Goal: Task Accomplishment & Management: Use online tool/utility

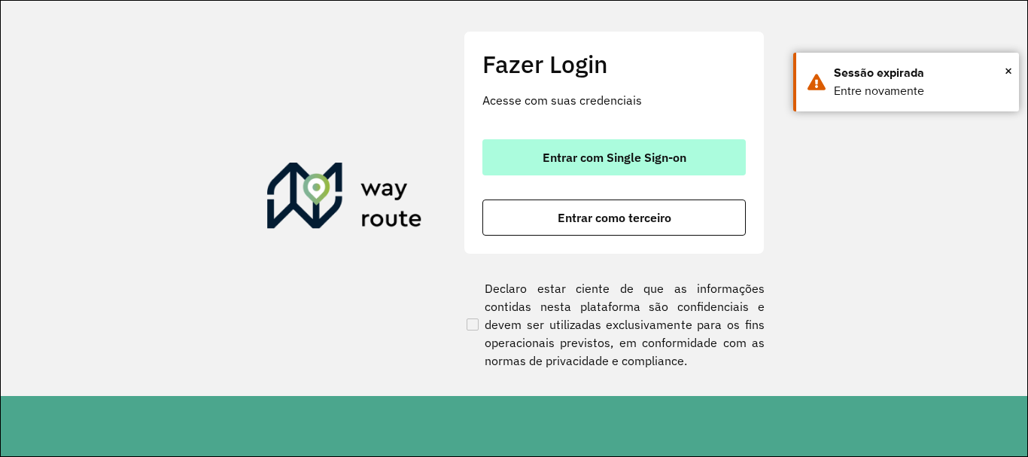
click at [643, 169] on button "Entrar com Single Sign-on" at bounding box center [614, 157] width 263 height 36
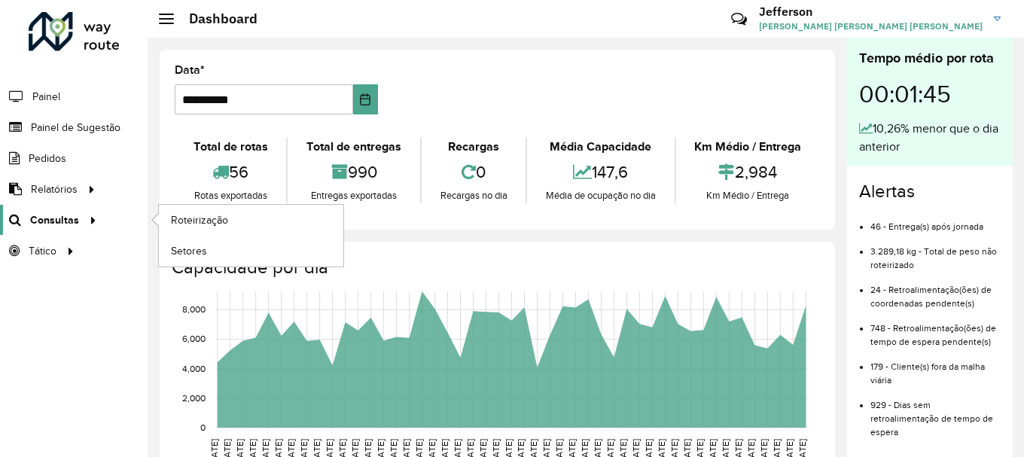
click at [81, 218] on div at bounding box center [90, 220] width 23 height 16
click at [173, 218] on span "Roteirização" at bounding box center [201, 220] width 61 height 16
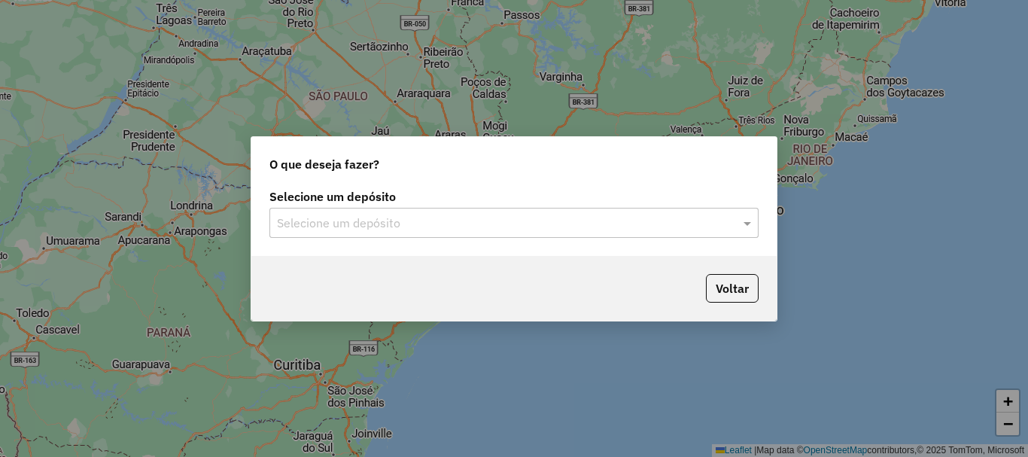
click at [671, 227] on input "text" at bounding box center [499, 224] width 444 height 18
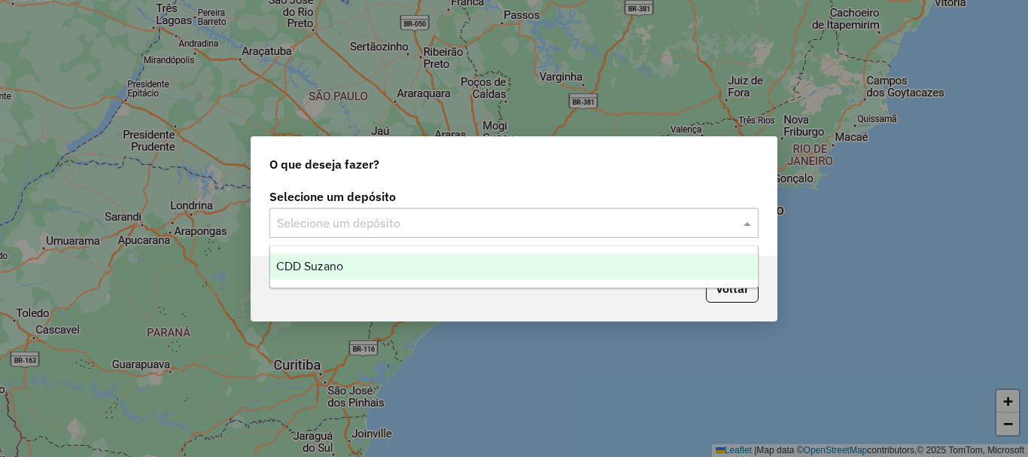
click at [629, 266] on div "CDD Suzano" at bounding box center [514, 267] width 488 height 26
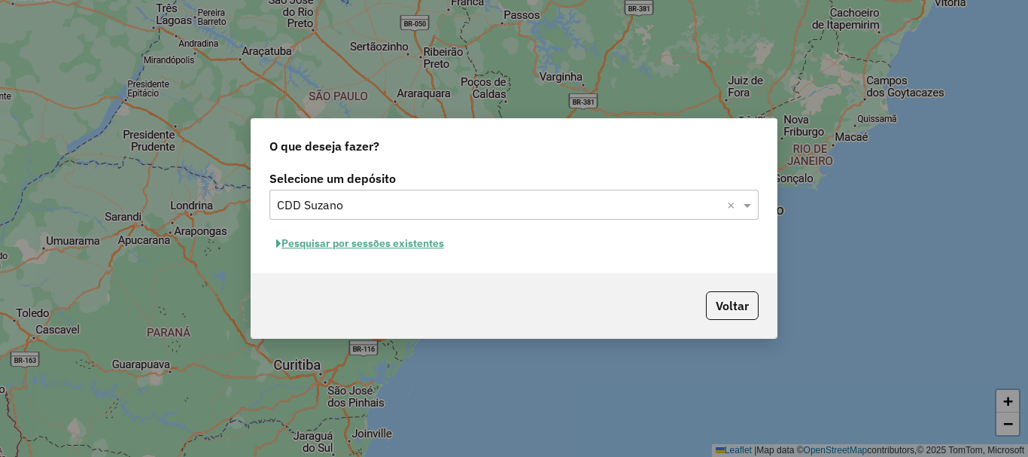
click at [437, 248] on button "Pesquisar por sessões existentes" at bounding box center [359, 243] width 181 height 23
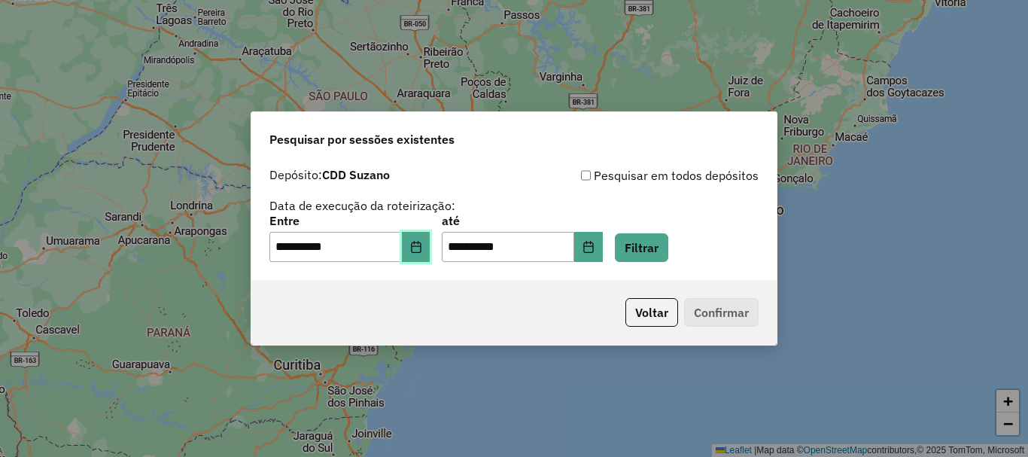
click at [422, 250] on icon "Choose Date" at bounding box center [416, 247] width 12 height 12
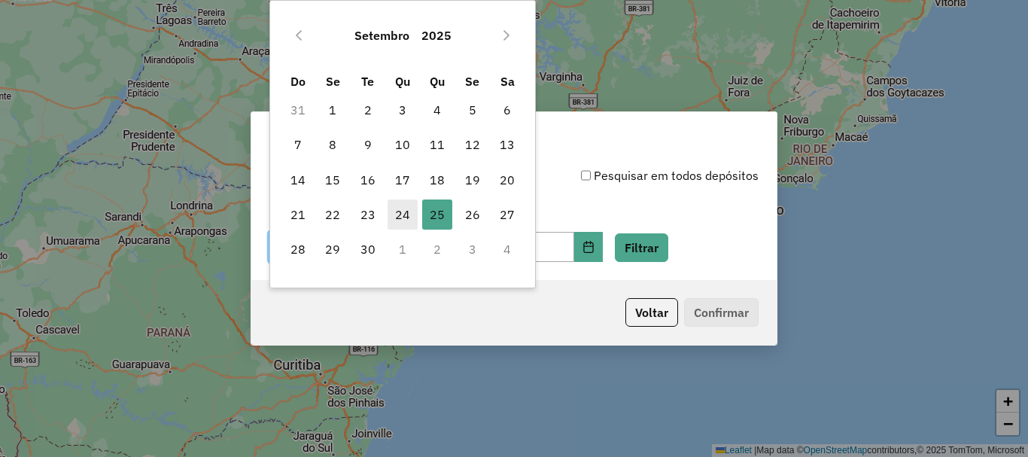
click at [408, 220] on span "24" at bounding box center [403, 214] width 30 height 30
type input "**********"
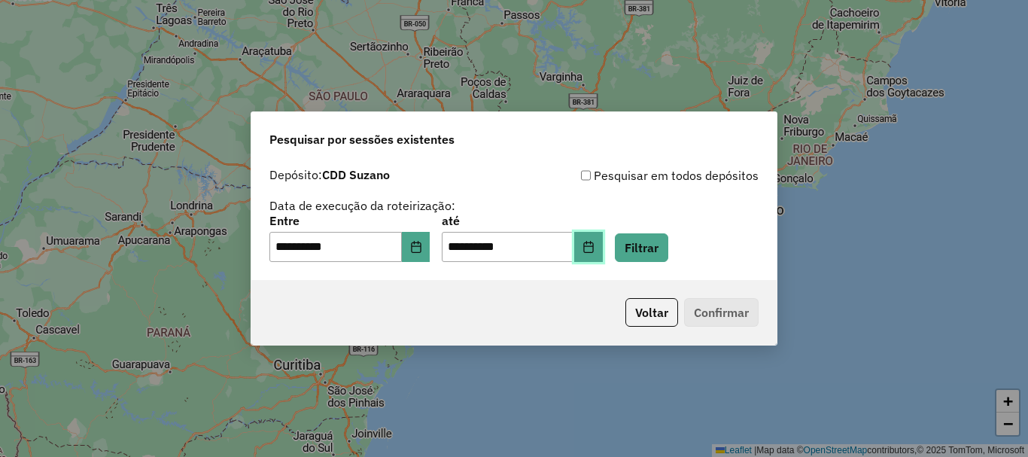
click at [595, 250] on icon "Choose Date" at bounding box center [589, 247] width 12 height 12
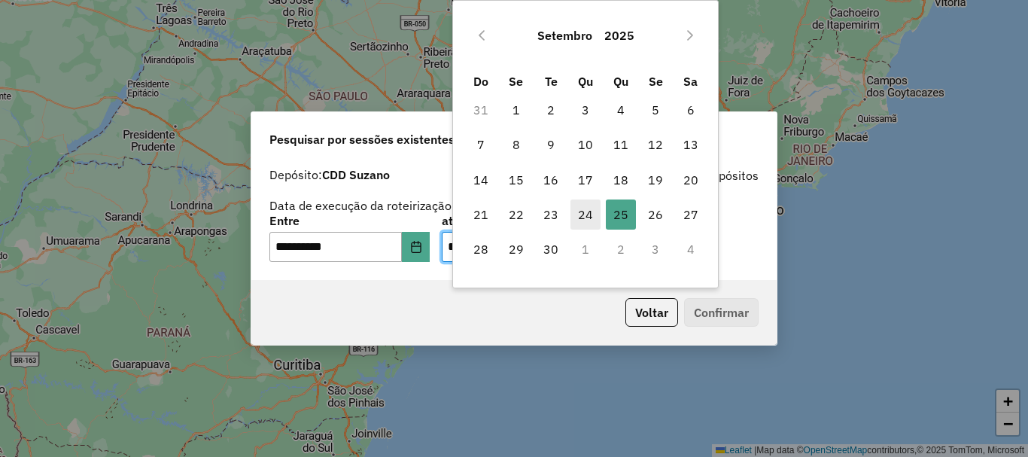
click at [581, 219] on span "24" at bounding box center [586, 214] width 30 height 30
type input "**********"
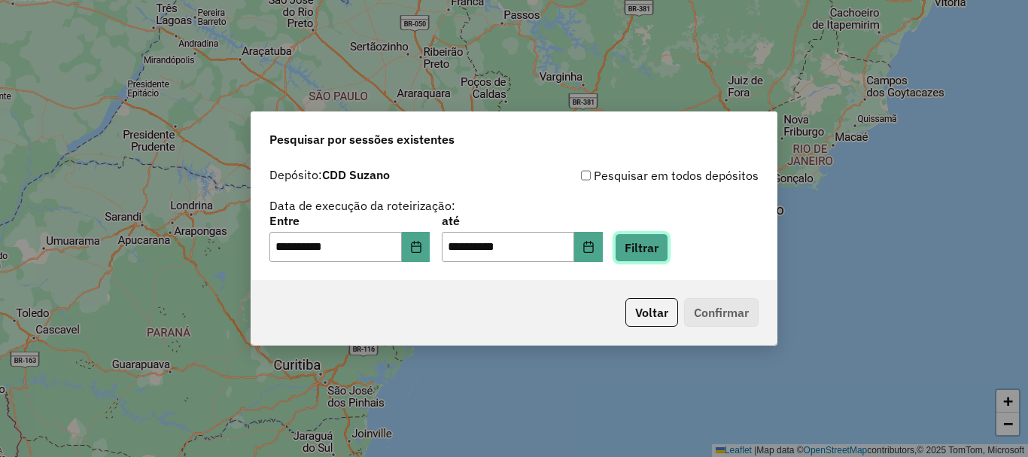
click at [661, 251] on button "Filtrar" at bounding box center [641, 247] width 53 height 29
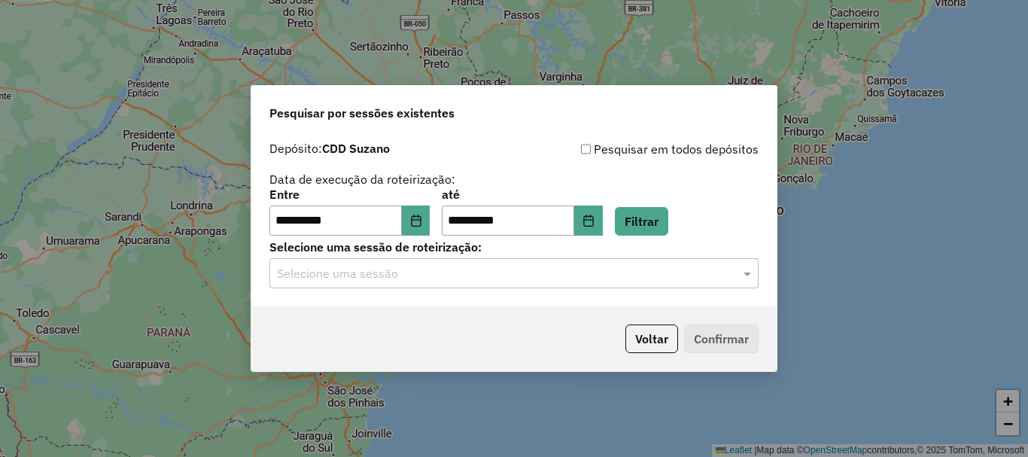
click at [556, 271] on input "text" at bounding box center [499, 274] width 444 height 18
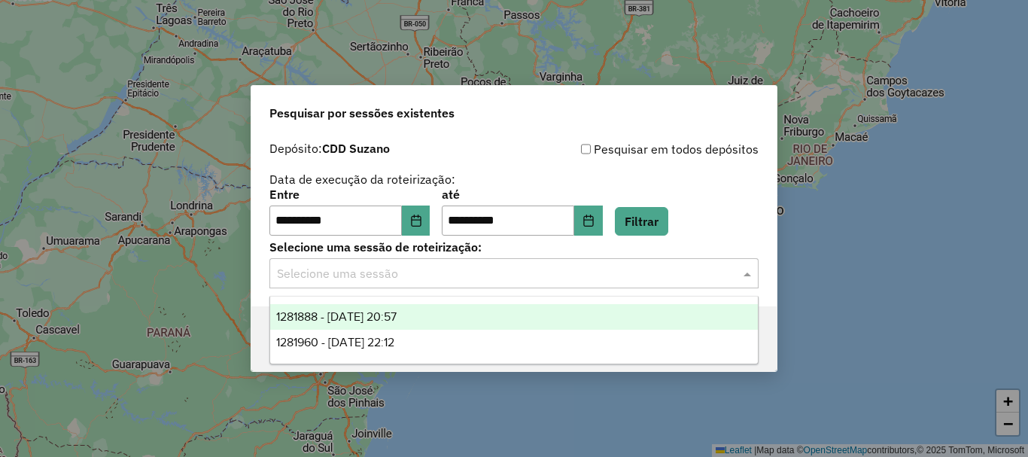
click at [397, 318] on span "1281888 - 24/09/2025 20:57" at bounding box center [336, 316] width 120 height 13
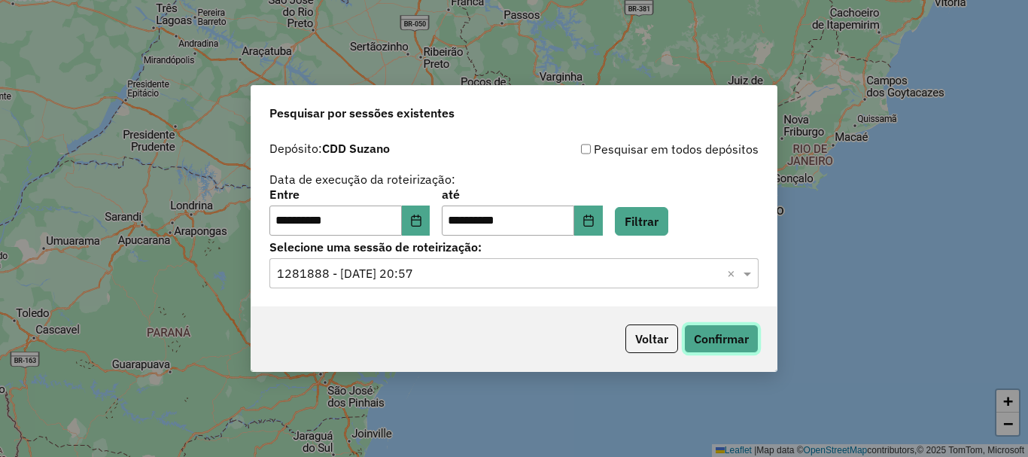
click at [723, 336] on button "Confirmar" at bounding box center [721, 338] width 75 height 29
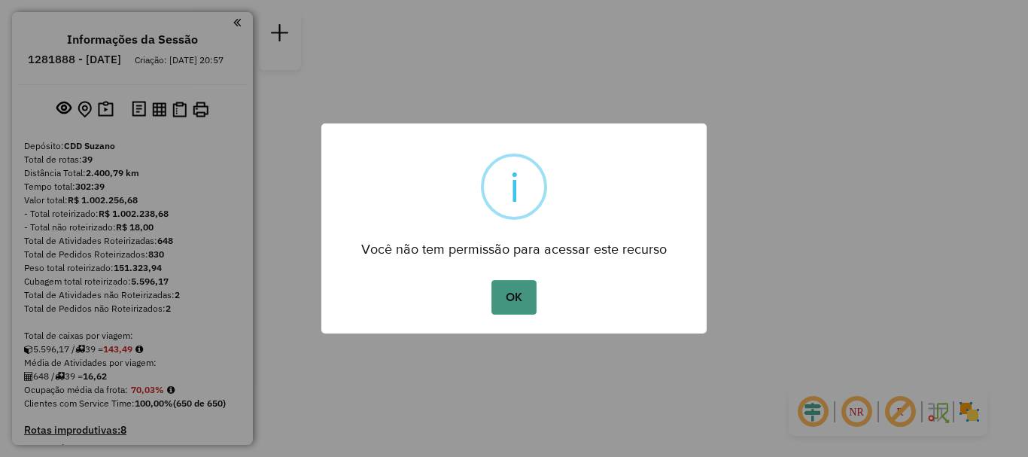
click at [513, 298] on button "OK" at bounding box center [514, 297] width 44 height 35
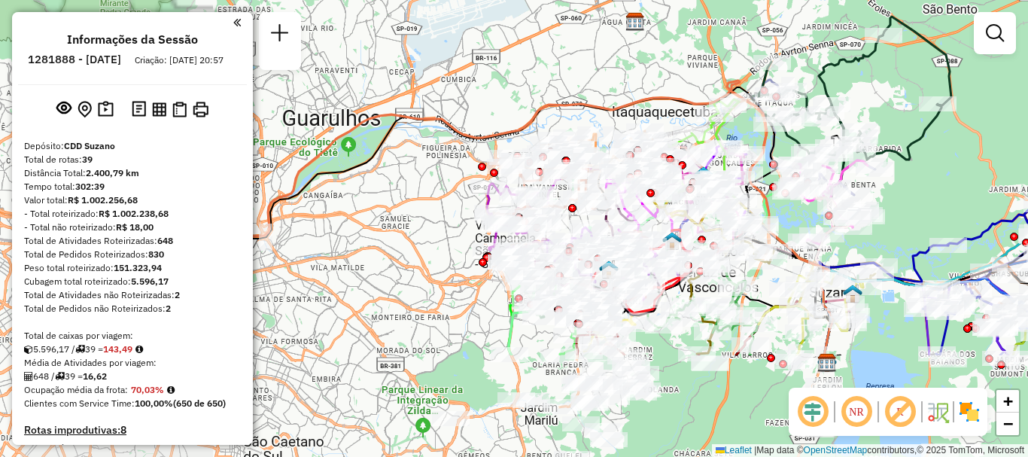
drag, startPoint x: 489, startPoint y: 172, endPoint x: 735, endPoint y: 25, distance: 286.6
click at [737, 23] on div "Janela de atendimento Grade de atendimento Capacidade Transportadoras Veículos …" at bounding box center [514, 228] width 1028 height 457
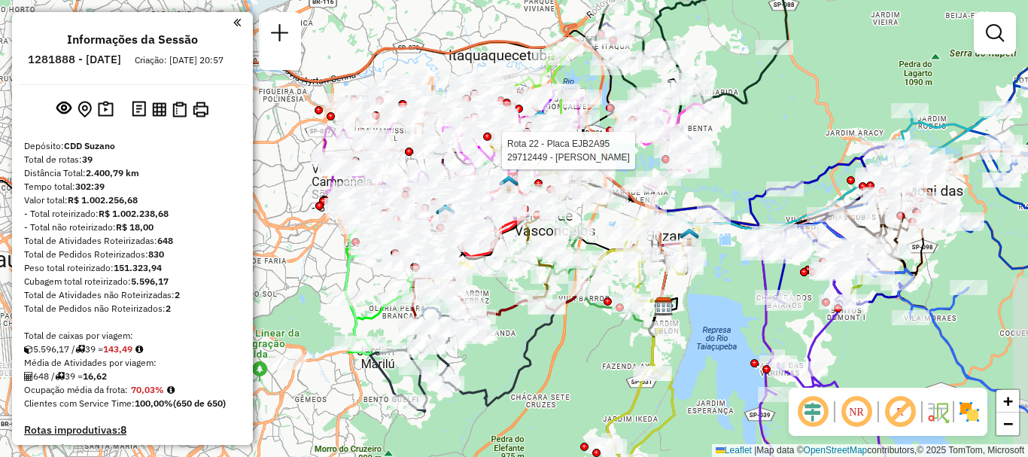
drag, startPoint x: 856, startPoint y: 164, endPoint x: 800, endPoint y: 162, distance: 55.8
click at [800, 162] on div "Rota 22 - Placa EJB2A95 29712449 - THIAGO BARRETO SILVA Janela de atendimento G…" at bounding box center [514, 228] width 1028 height 457
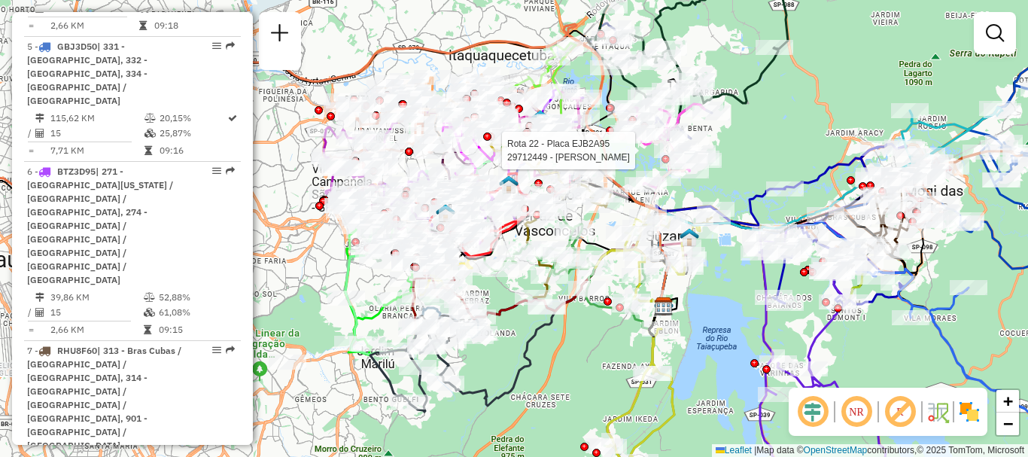
scroll to position [3625, 0]
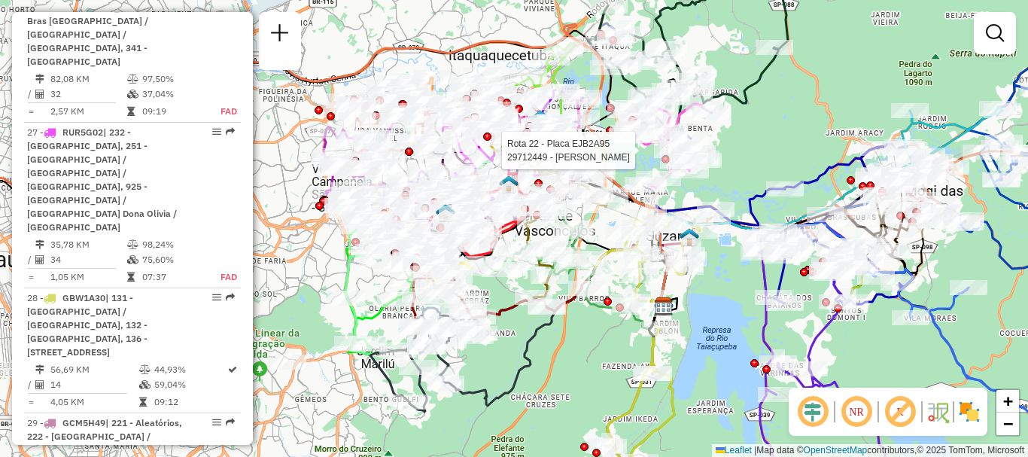
select select "**********"
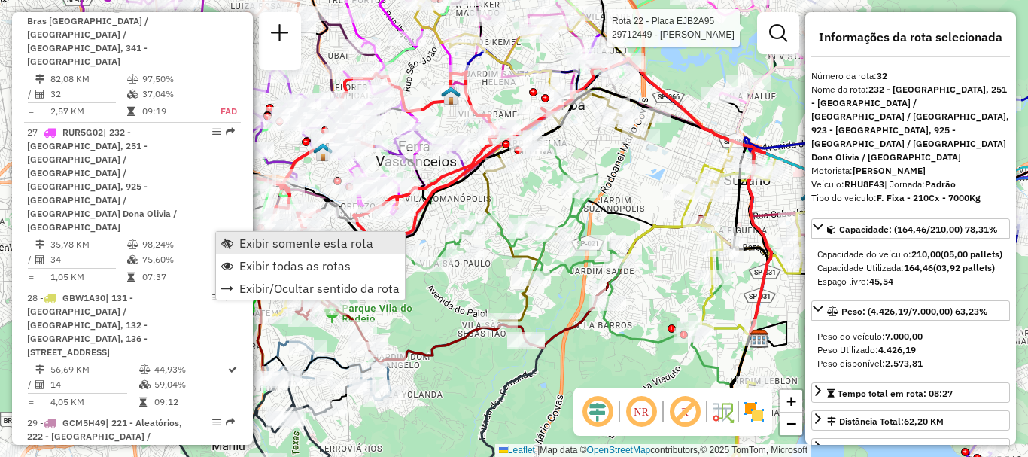
click at [248, 240] on span "Exibir somente esta rota" at bounding box center [306, 243] width 134 height 12
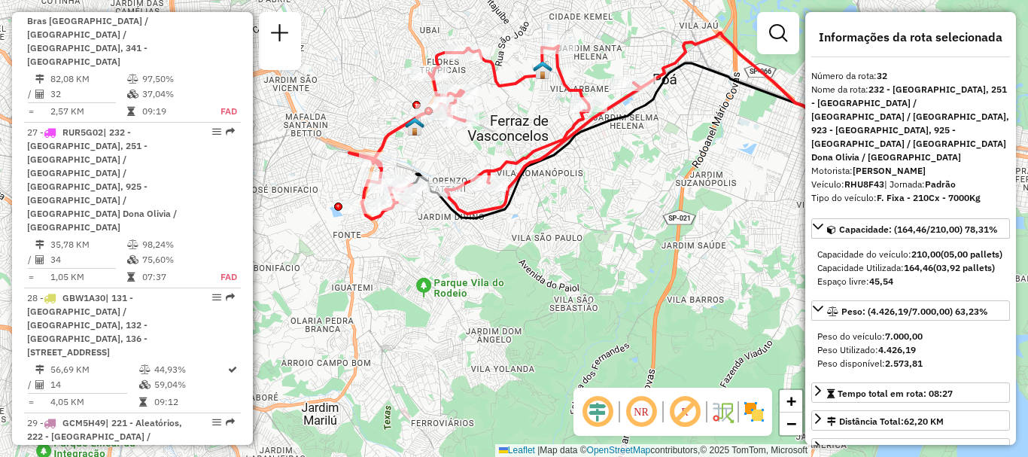
drag, startPoint x: 545, startPoint y: 195, endPoint x: 637, endPoint y: 169, distance: 95.3
click at [637, 169] on div "Janela de atendimento Grade de atendimento Capacidade Transportadoras Veículos …" at bounding box center [514, 228] width 1028 height 457
drag, startPoint x: 206, startPoint y: 225, endPoint x: 187, endPoint y: 240, distance: 24.1
drag, startPoint x: 187, startPoint y: 240, endPoint x: 577, endPoint y: 310, distance: 395.4
click at [577, 312] on div "Janela de atendimento Grade de atendimento Capacidade Transportadoras Veículos …" at bounding box center [514, 228] width 1028 height 457
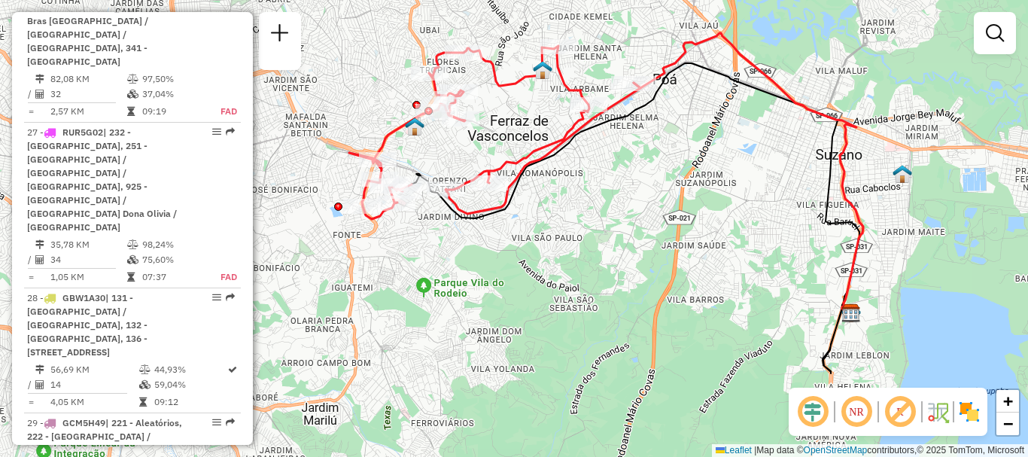
select select "**********"
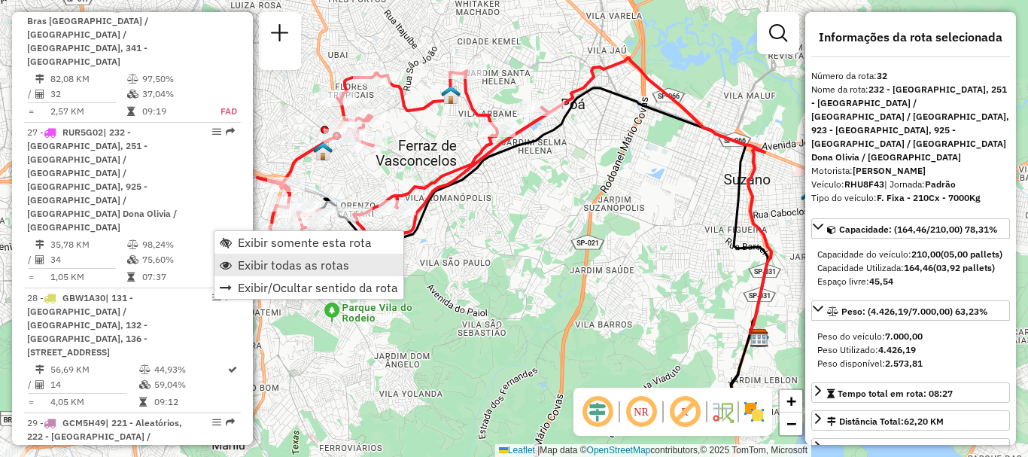
click at [286, 263] on span "Exibir todas as rotas" at bounding box center [293, 265] width 111 height 12
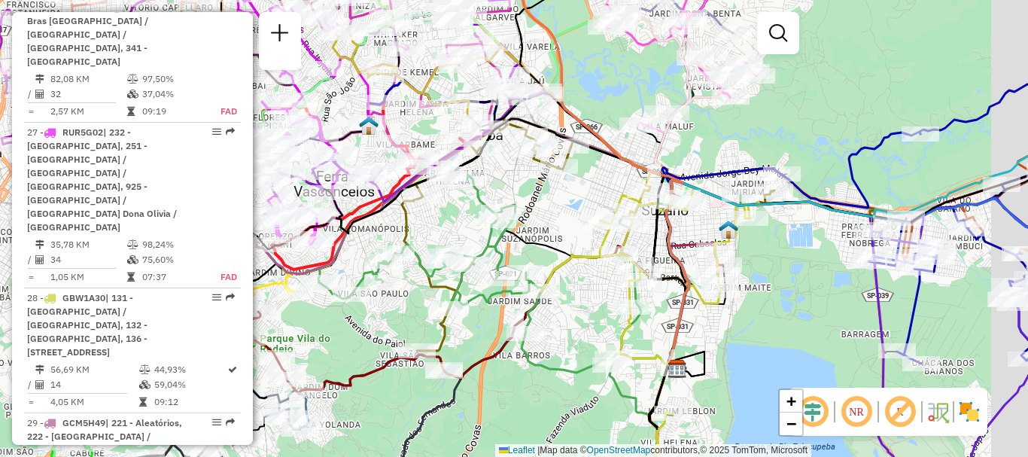
drag, startPoint x: 466, startPoint y: 209, endPoint x: 384, endPoint y: 240, distance: 87.7
click at [384, 240] on div "Janela de atendimento Grade de atendimento Capacidade Transportadoras Veículos …" at bounding box center [514, 228] width 1028 height 457
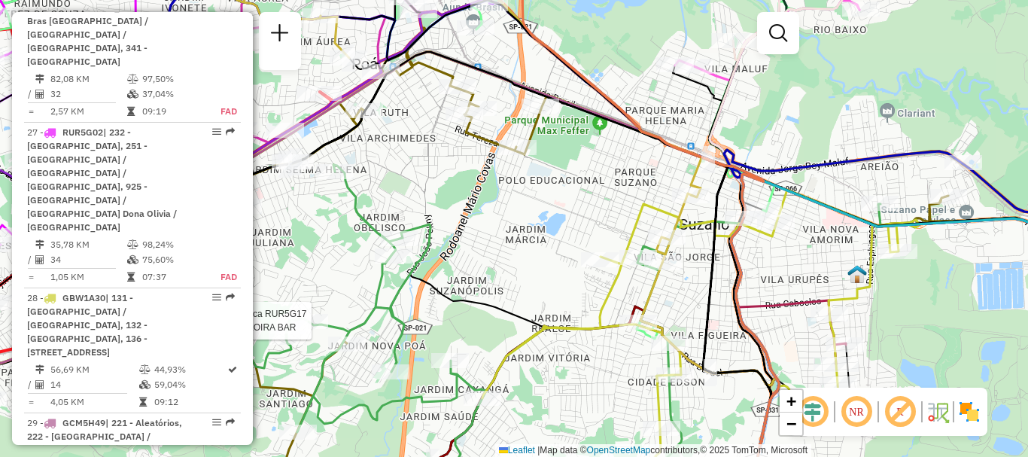
drag, startPoint x: 590, startPoint y: 153, endPoint x: 538, endPoint y: 191, distance: 64.6
click at [538, 191] on div "Rota 23 - Placa RUR5G17 29742119 - LOIRA BAR Janela de atendimento Grade de ate…" at bounding box center [514, 228] width 1028 height 457
select select "**********"
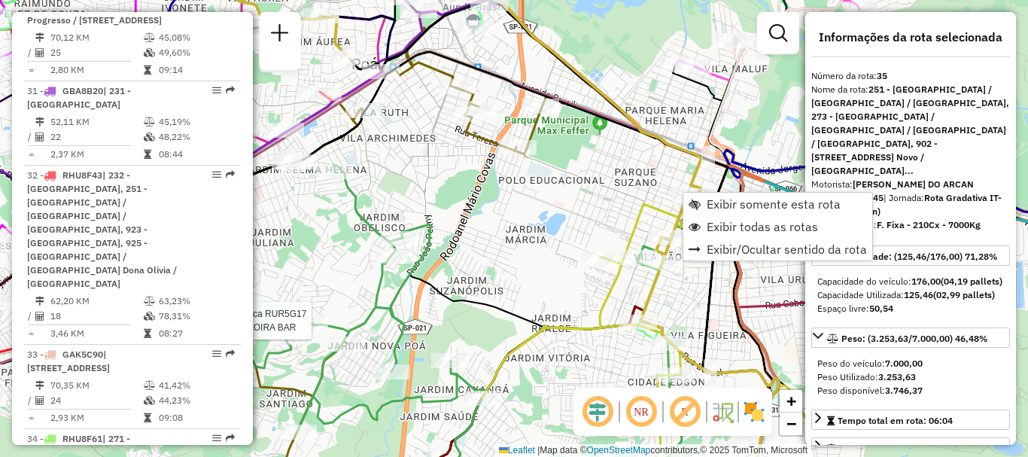
scroll to position [4180, 0]
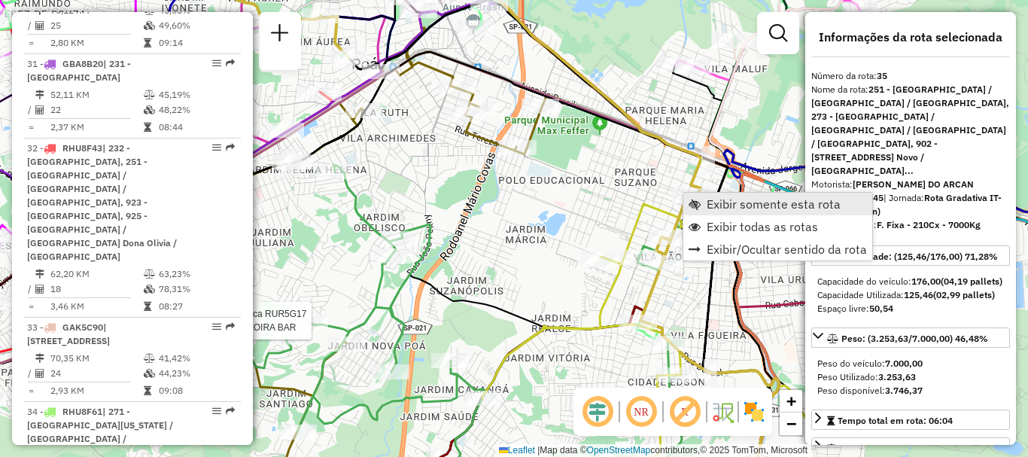
click at [746, 209] on span "Exibir somente esta rota" at bounding box center [774, 204] width 134 height 12
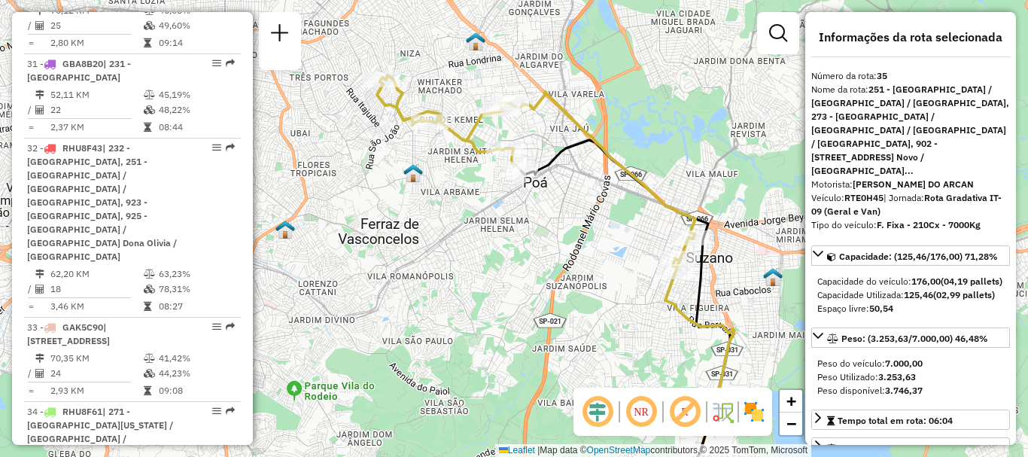
drag, startPoint x: 500, startPoint y: 176, endPoint x: 541, endPoint y: 224, distance: 63.0
click at [541, 224] on div "Janela de atendimento Grade de atendimento Capacidade Transportadoras Veículos …" at bounding box center [514, 228] width 1028 height 457
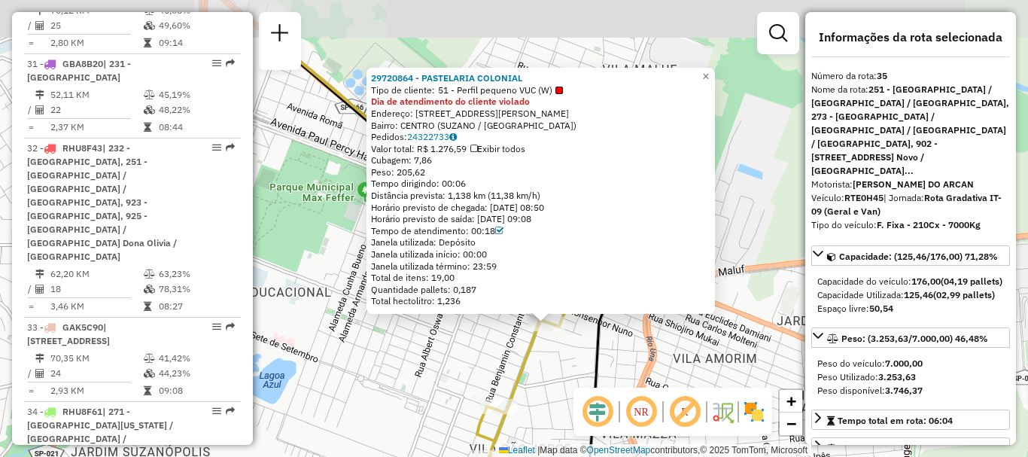
drag, startPoint x: 427, startPoint y: 258, endPoint x: 459, endPoint y: 354, distance: 100.9
click at [459, 354] on div "29720864 - PASTELARIA COLONIAL Tipo de cliente: 51 - Perfil pequeno VUC (W) Dia…" at bounding box center [514, 228] width 1028 height 457
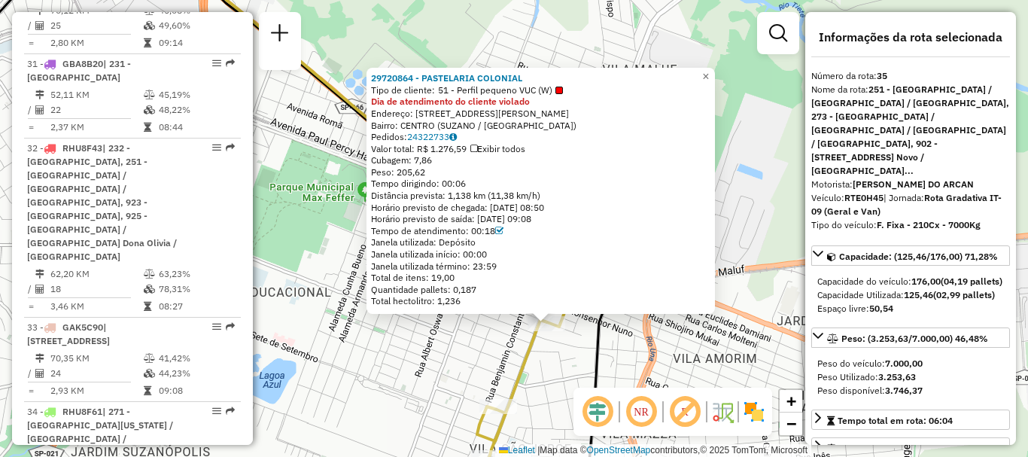
click at [349, 120] on div "29720864 - PASTELARIA COLONIAL Tipo de cliente: 51 - Perfil pequeno VUC (W) Dia…" at bounding box center [514, 228] width 1028 height 457
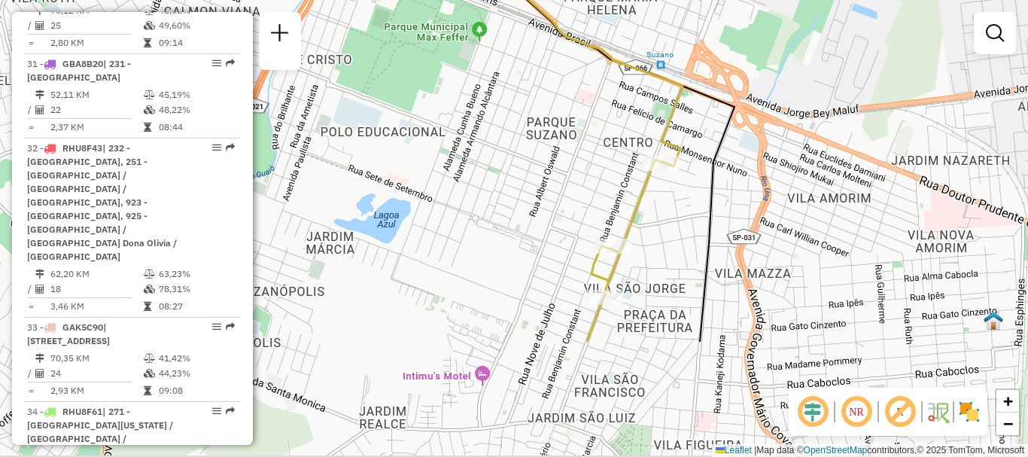
drag, startPoint x: 687, startPoint y: 334, endPoint x: 801, endPoint y: 174, distance: 197.0
click at [801, 174] on div "Janela de atendimento Grade de atendimento Capacidade Transportadoras Veículos …" at bounding box center [514, 228] width 1028 height 457
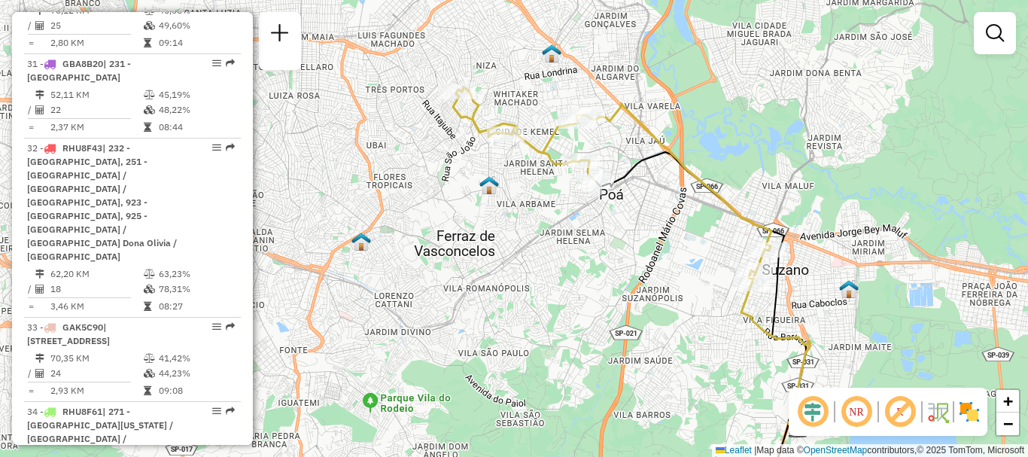
drag, startPoint x: 614, startPoint y: 152, endPoint x: 621, endPoint y: 220, distance: 68.2
click at [621, 220] on div "Janela de atendimento Grade de atendimento Capacidade Transportadoras Veículos …" at bounding box center [514, 228] width 1028 height 457
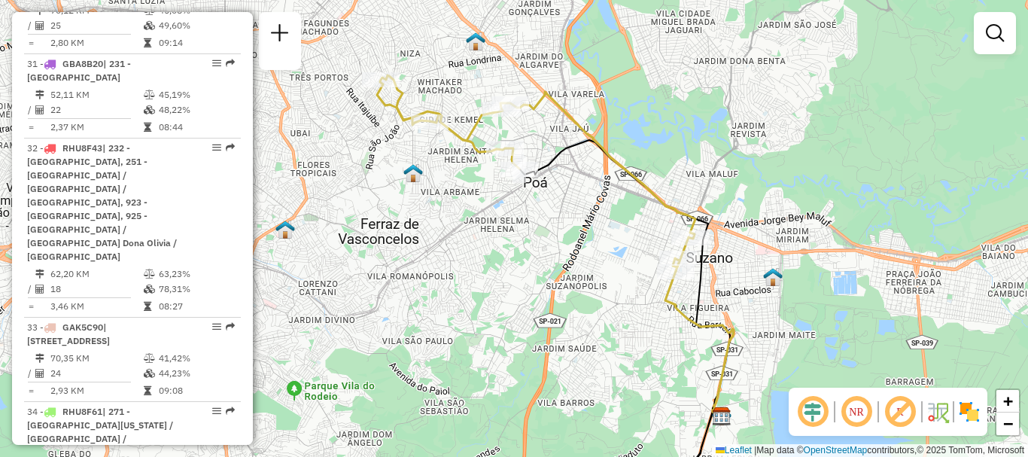
select select "**********"
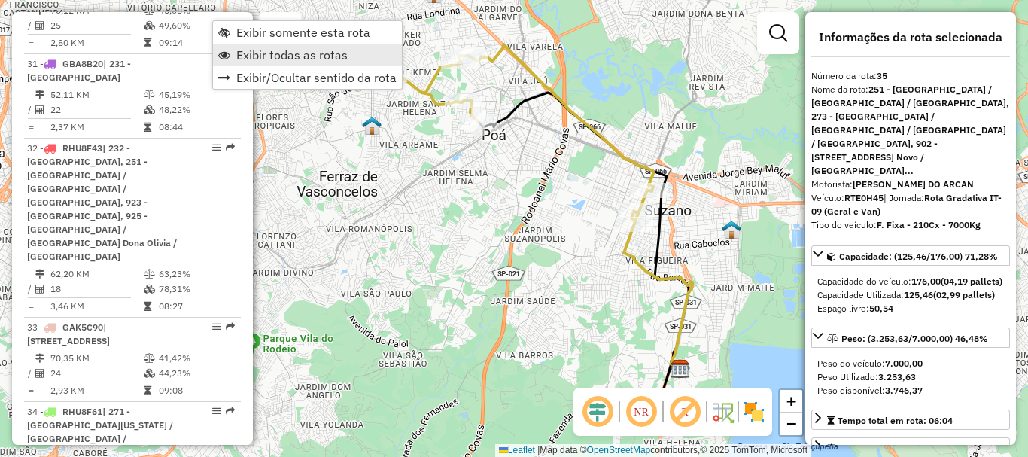
click at [263, 58] on span "Exibir todas as rotas" at bounding box center [291, 55] width 111 height 12
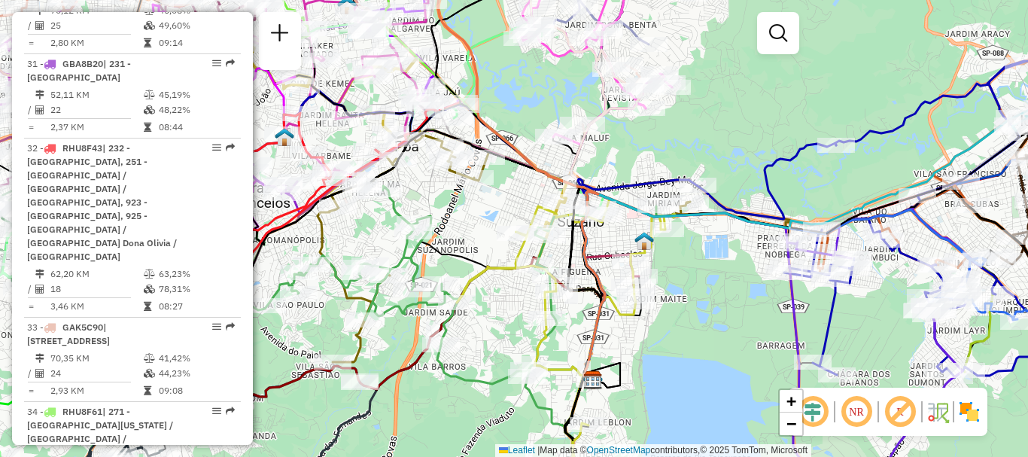
drag, startPoint x: 603, startPoint y: 191, endPoint x: 516, endPoint y: 202, distance: 88.0
click at [516, 202] on div "Janela de atendimento Grade de atendimento Capacidade Transportadoras Veículos …" at bounding box center [514, 228] width 1028 height 457
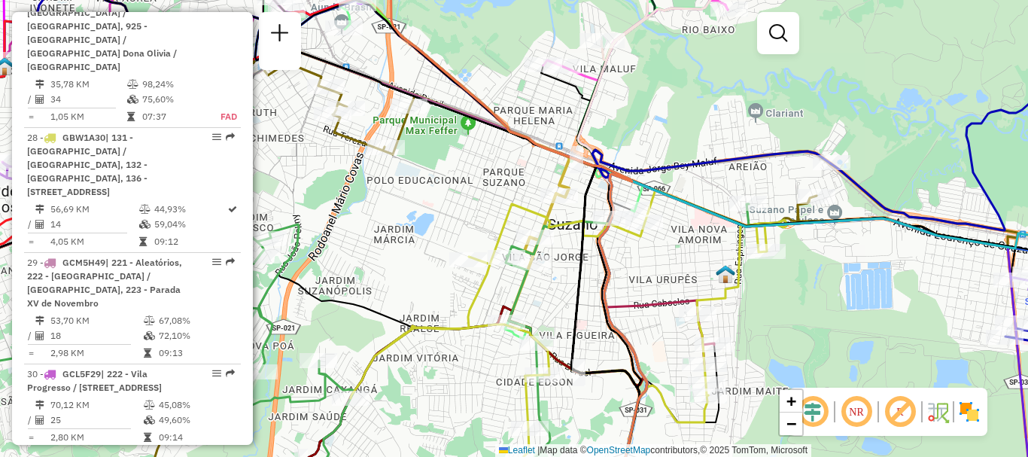
scroll to position [3729, 0]
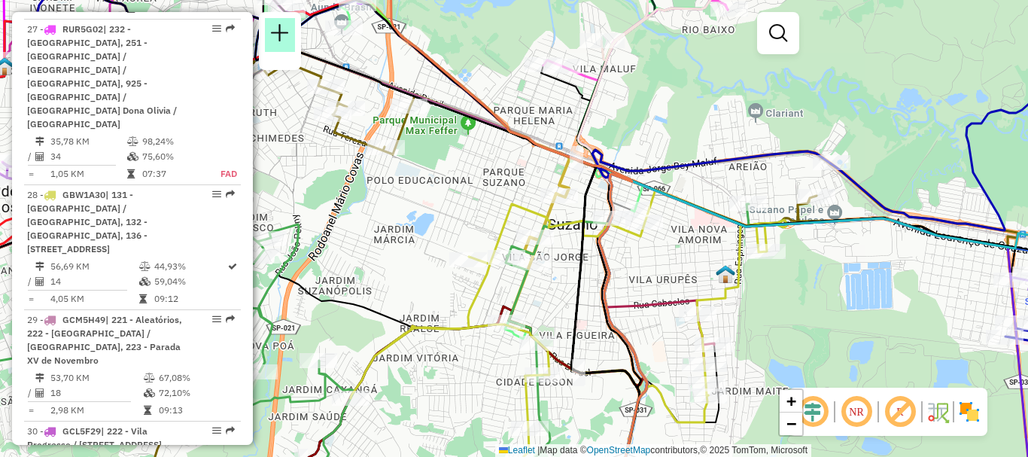
click at [276, 32] on em at bounding box center [280, 33] width 18 height 18
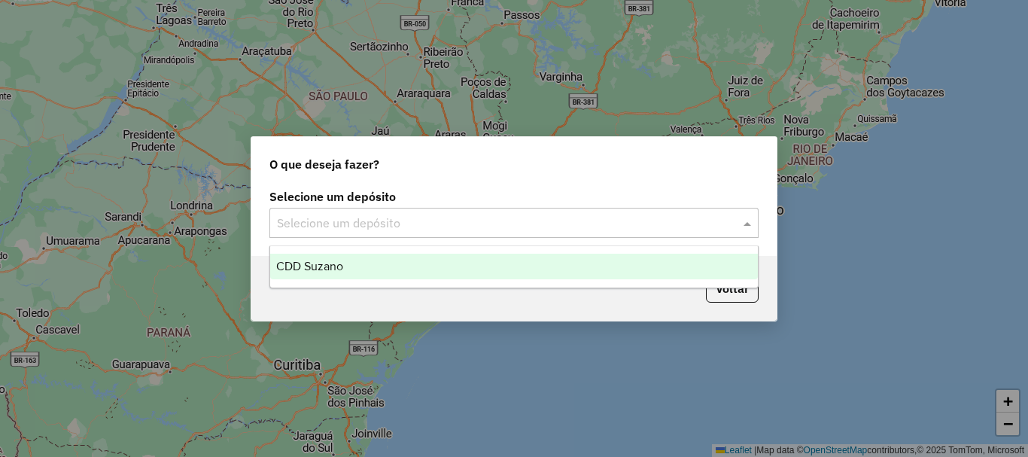
click at [553, 223] on input "text" at bounding box center [499, 224] width 444 height 18
click at [438, 281] on ng-dropdown-panel "CDD Suzano" at bounding box center [513, 266] width 489 height 43
click at [449, 274] on div "CDD Suzano" at bounding box center [514, 267] width 488 height 26
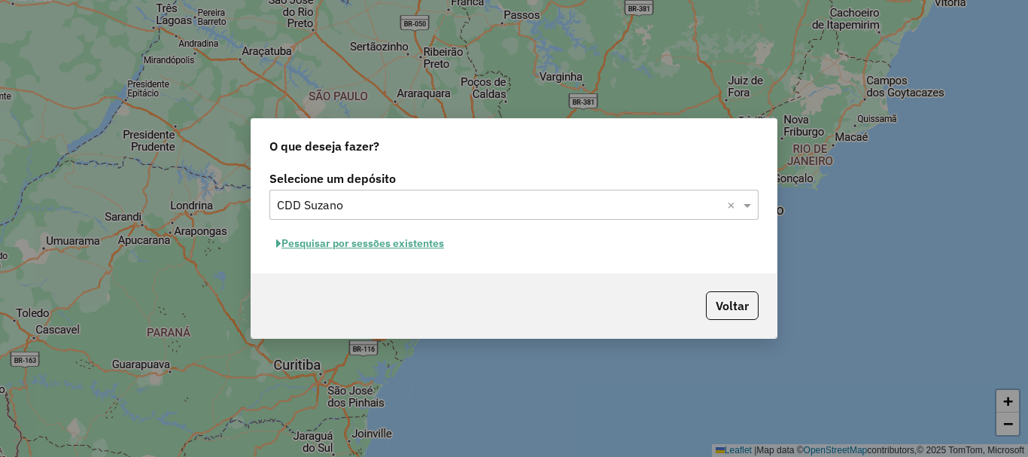
click at [434, 244] on button "Pesquisar por sessões existentes" at bounding box center [359, 243] width 181 height 23
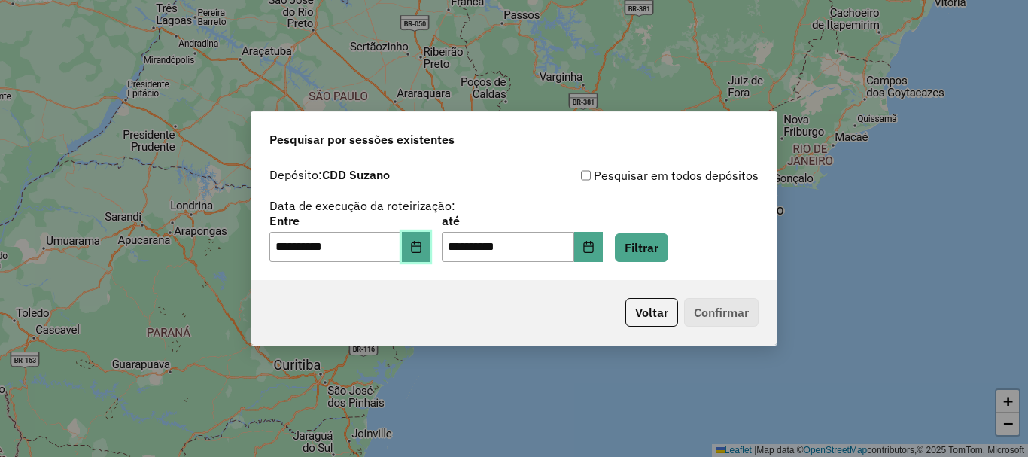
click at [430, 254] on button "Choose Date" at bounding box center [416, 247] width 29 height 30
click at [655, 250] on button "Filtrar" at bounding box center [641, 247] width 53 height 29
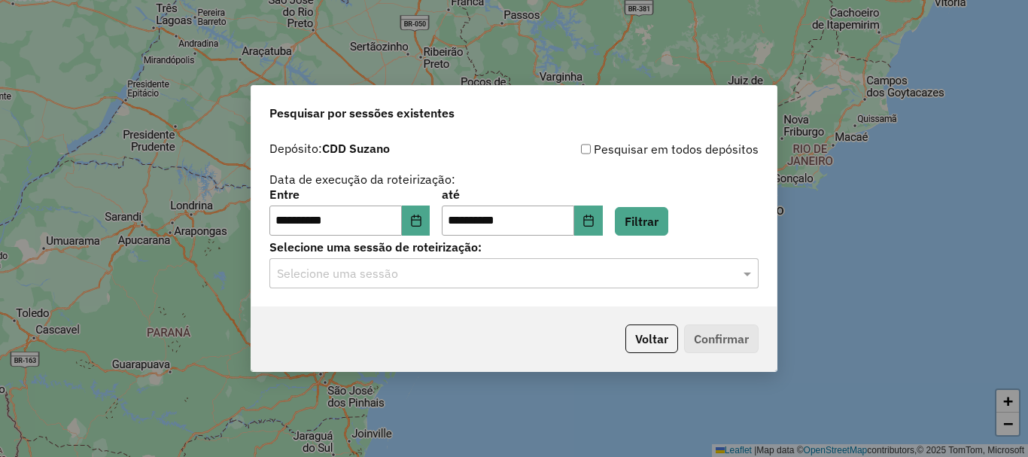
click at [570, 279] on input "text" at bounding box center [499, 274] width 444 height 18
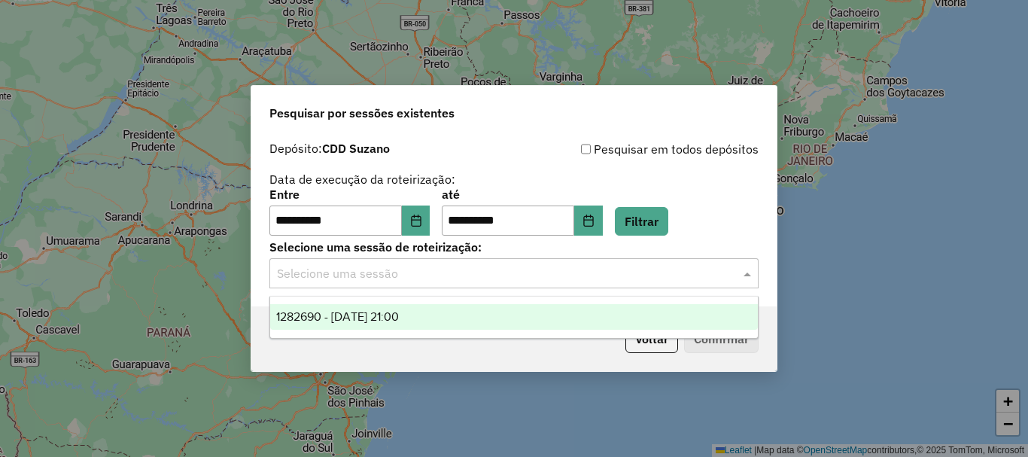
click at [464, 312] on div "1282690 - 25/09/2025 21:00" at bounding box center [514, 317] width 488 height 26
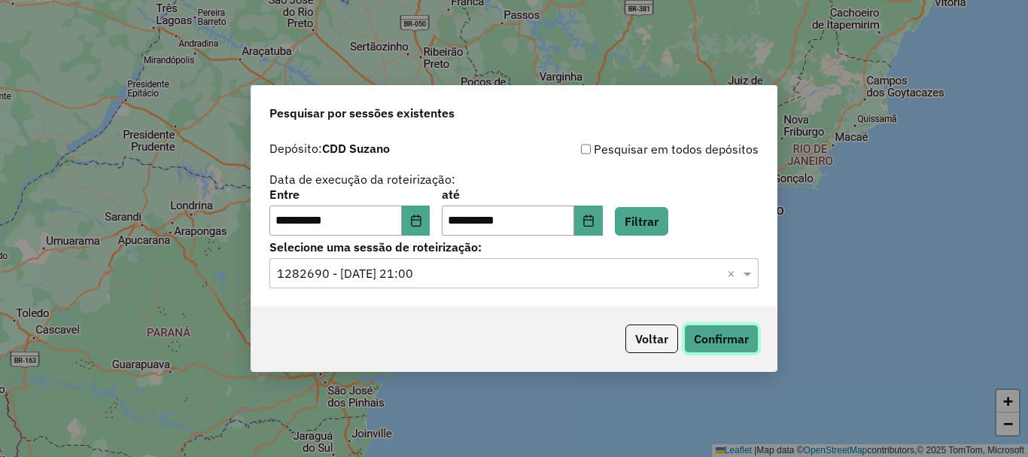
click at [712, 334] on button "Confirmar" at bounding box center [721, 338] width 75 height 29
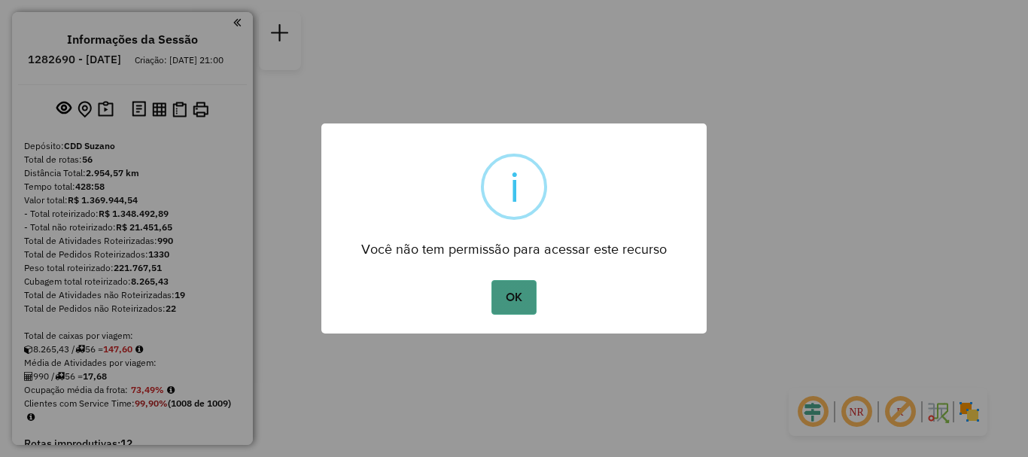
click at [523, 298] on button "OK" at bounding box center [514, 297] width 44 height 35
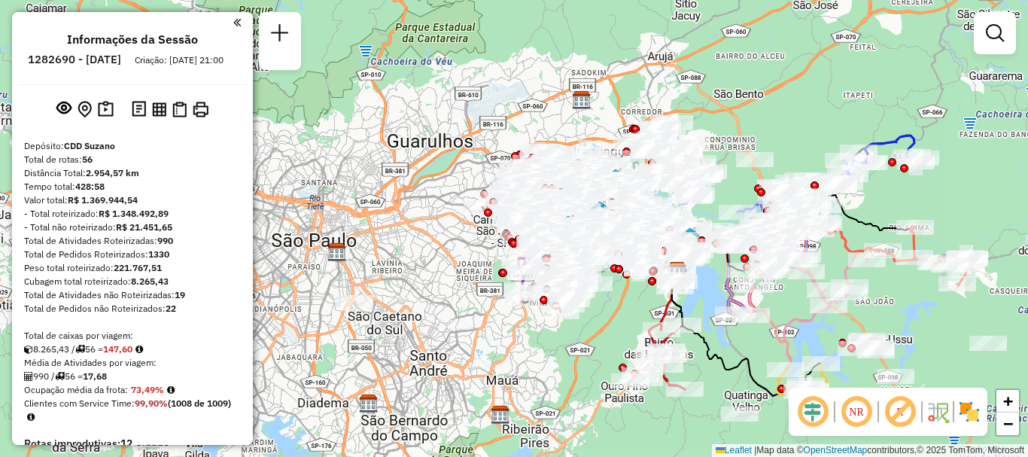
drag, startPoint x: 464, startPoint y: 188, endPoint x: 419, endPoint y: 198, distance: 45.5
click at [419, 198] on div "Janela de atendimento Grade de atendimento Capacidade Transportadoras Veículos …" at bounding box center [514, 228] width 1028 height 457
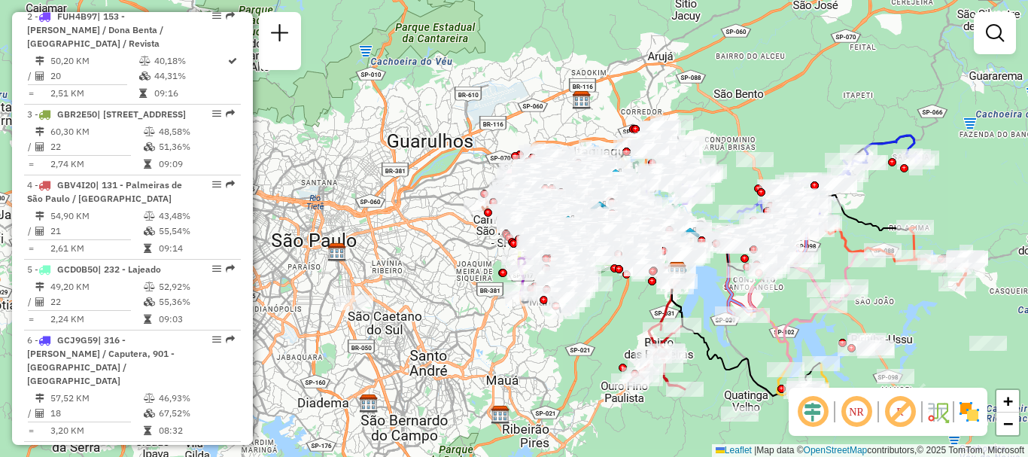
scroll to position [6039, 0]
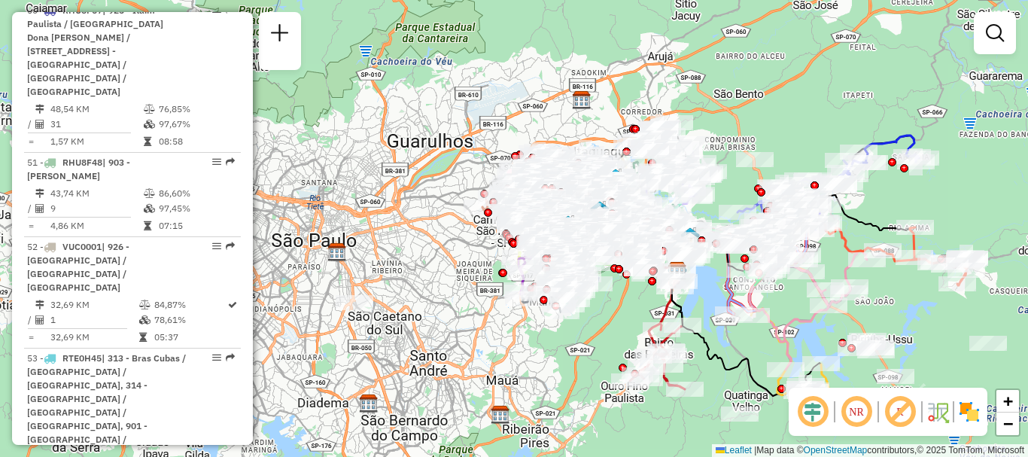
select select "**********"
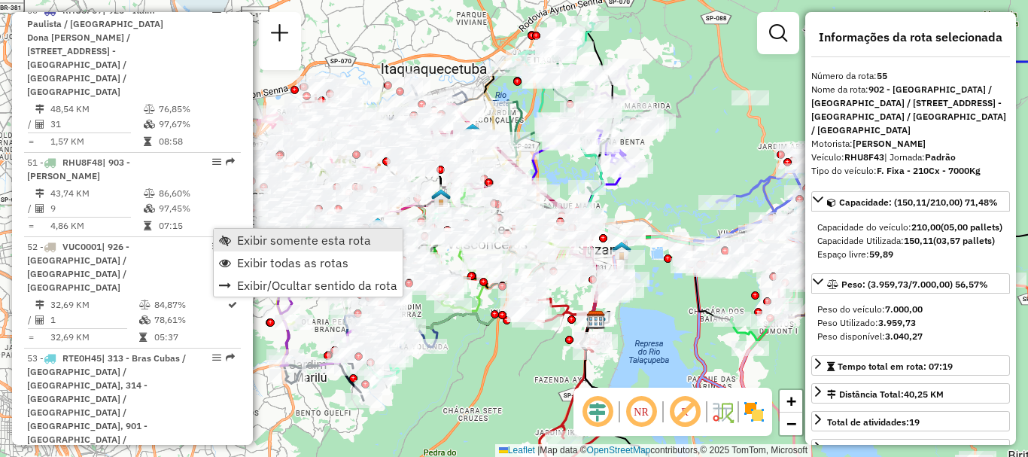
click at [246, 236] on span "Exibir somente esta rota" at bounding box center [304, 240] width 134 height 12
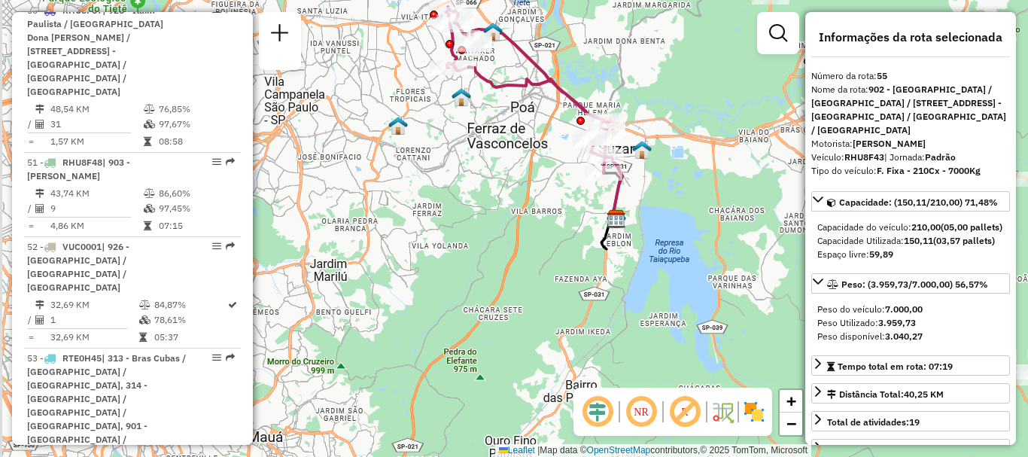
drag, startPoint x: 516, startPoint y: 273, endPoint x: 535, endPoint y: 172, distance: 102.8
click at [535, 172] on div "Janela de atendimento Grade de atendimento Capacidade Transportadoras Veículos …" at bounding box center [514, 228] width 1028 height 457
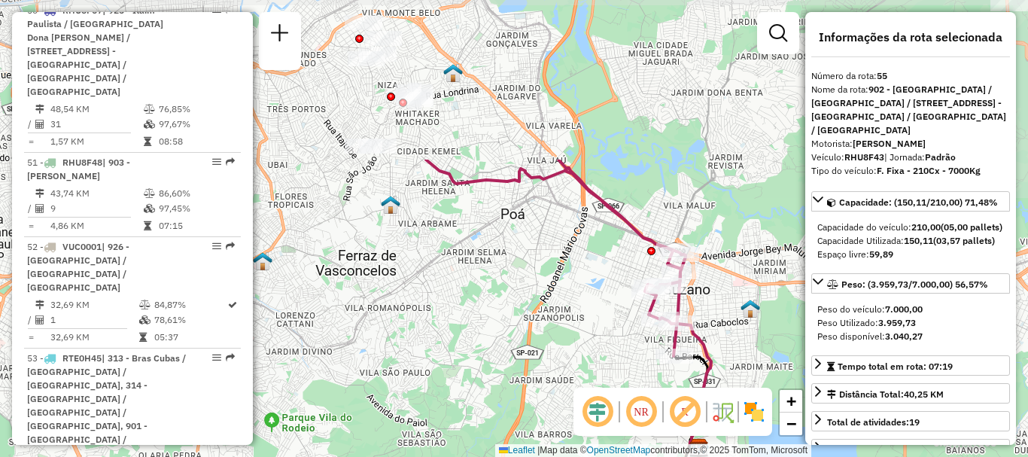
drag, startPoint x: 534, startPoint y: 172, endPoint x: 540, endPoint y: 357, distance: 185.3
click at [531, 364] on div "Janela de atendimento Grade de atendimento Capacidade Transportadoras Veículos …" at bounding box center [514, 228] width 1028 height 457
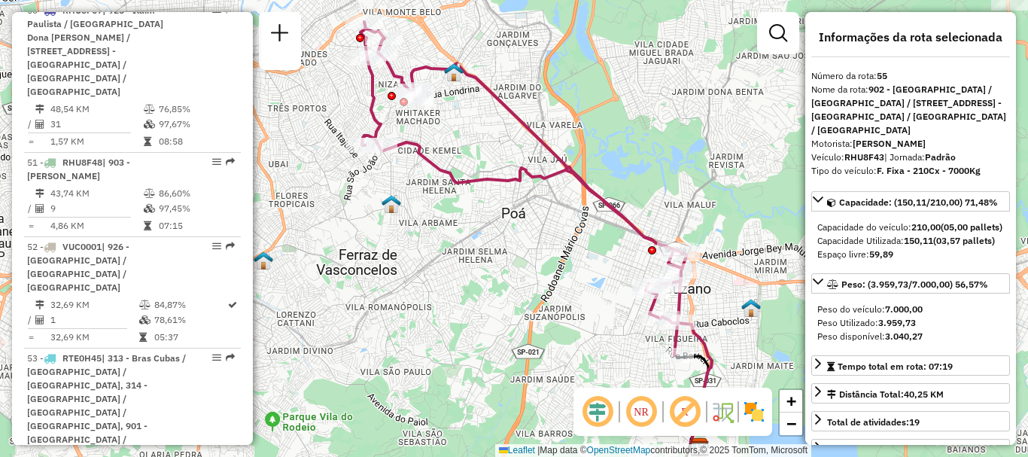
click at [731, 192] on div "Rota 55 - Placa RHU8F43 29735008 - VERENA ALLANIS SANTO Rota 55 - Placa RHU8F43…" at bounding box center [514, 228] width 1028 height 457
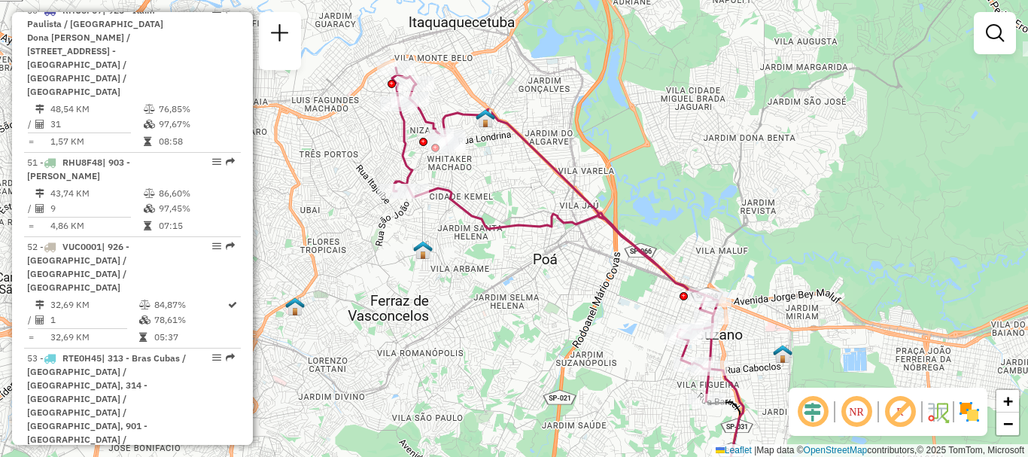
drag, startPoint x: 690, startPoint y: 169, endPoint x: 719, endPoint y: 213, distance: 52.6
click at [719, 213] on div "Janela de atendimento Grade de atendimento Capacidade Transportadoras Veículos …" at bounding box center [514, 228] width 1028 height 457
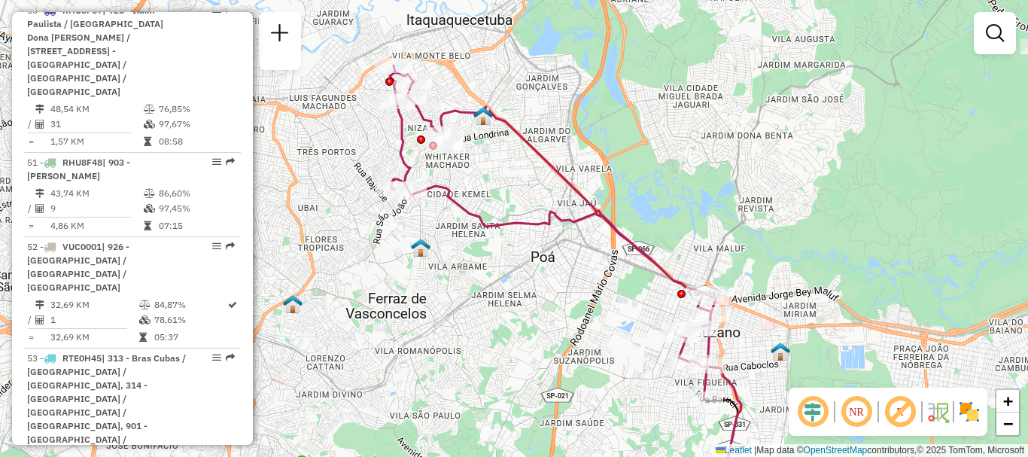
click at [675, 179] on div "Janela de atendimento Grade de atendimento Capacidade Transportadoras Veículos …" at bounding box center [514, 228] width 1028 height 457
click at [888, 407] on em at bounding box center [900, 412] width 36 height 36
click at [973, 414] on img at bounding box center [970, 412] width 24 height 24
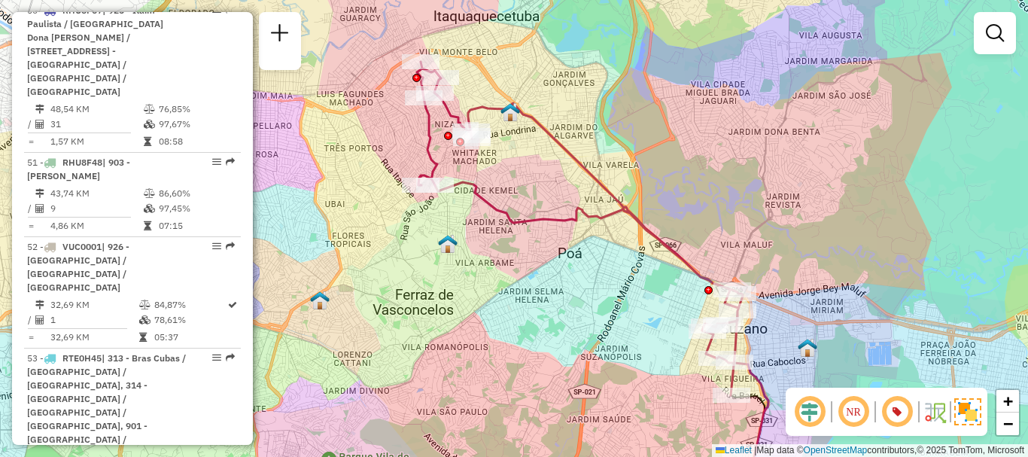
drag, startPoint x: 600, startPoint y: 301, endPoint x: 627, endPoint y: 297, distance: 27.4
click at [627, 297] on div "Janela de atendimento Grade de atendimento Capacidade Transportadoras Veículos …" at bounding box center [514, 228] width 1028 height 457
select select "**********"
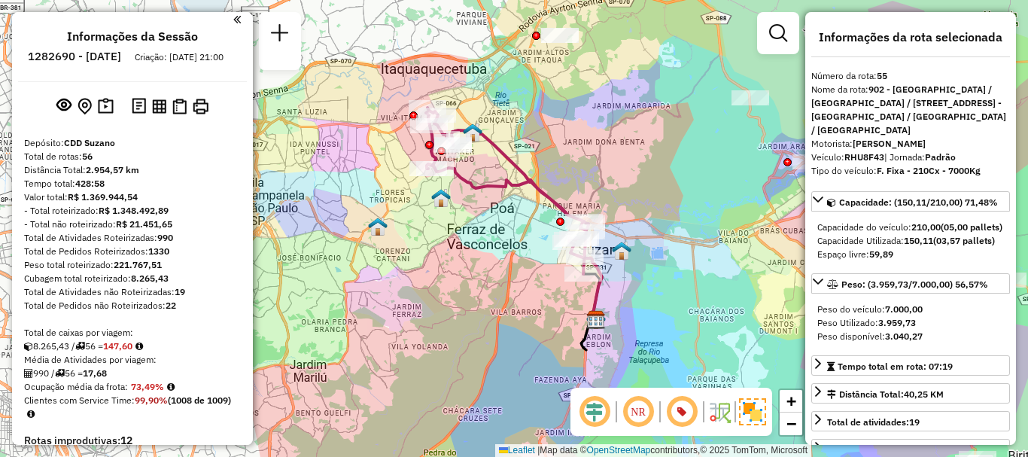
scroll to position [0, 0]
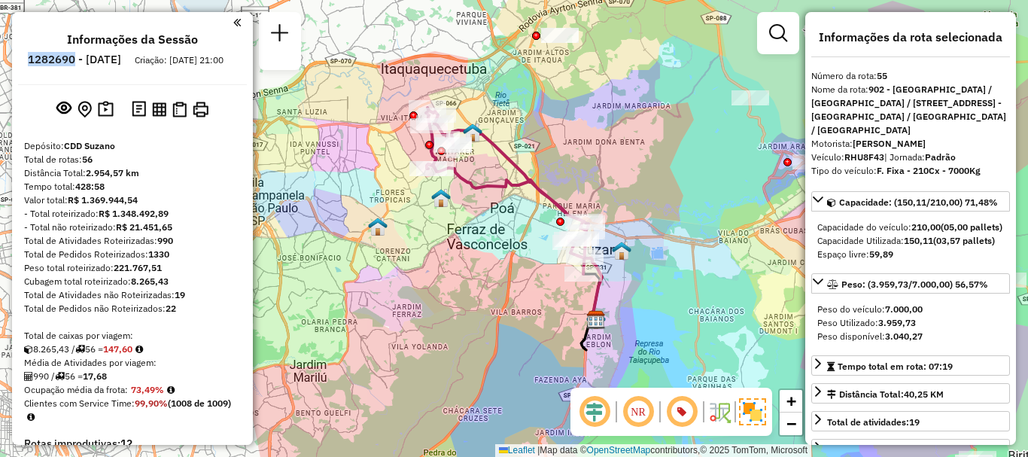
drag, startPoint x: 66, startPoint y: 56, endPoint x: 117, endPoint y: 59, distance: 51.2
click at [117, 59] on li "1282690 - 25/09/2025" at bounding box center [74, 63] width 101 height 20
copy h6 "1282690"
click at [274, 43] on link at bounding box center [280, 35] width 30 height 34
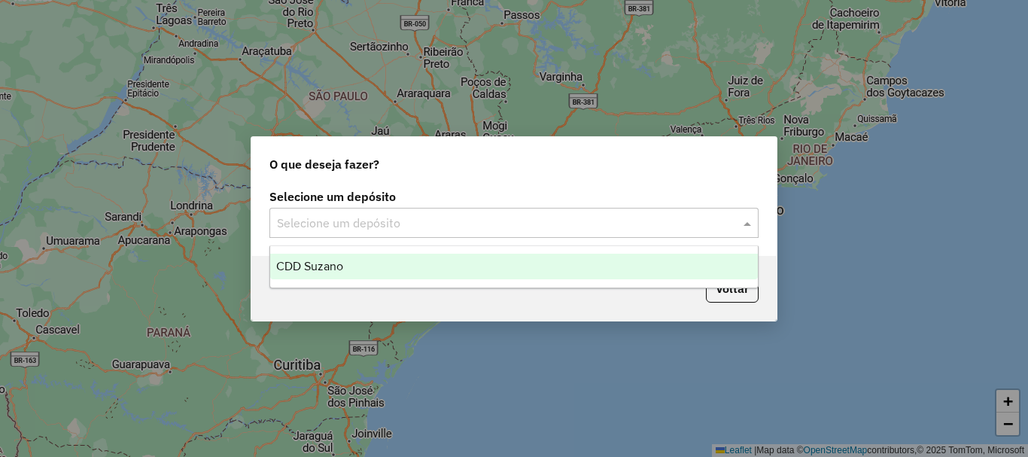
click at [524, 226] on input "text" at bounding box center [499, 224] width 444 height 18
click at [377, 268] on div "CDD Suzano" at bounding box center [514, 267] width 488 height 26
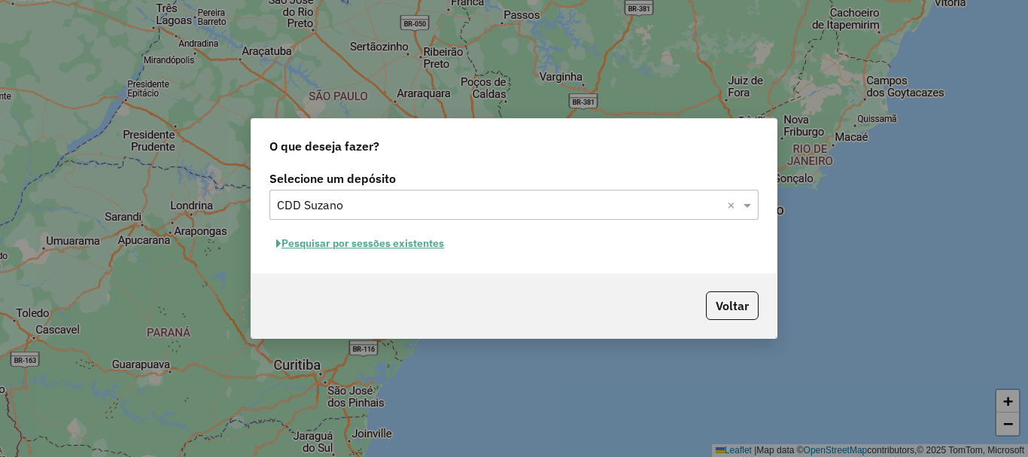
click at [422, 247] on button "Pesquisar por sessões existentes" at bounding box center [359, 243] width 181 height 23
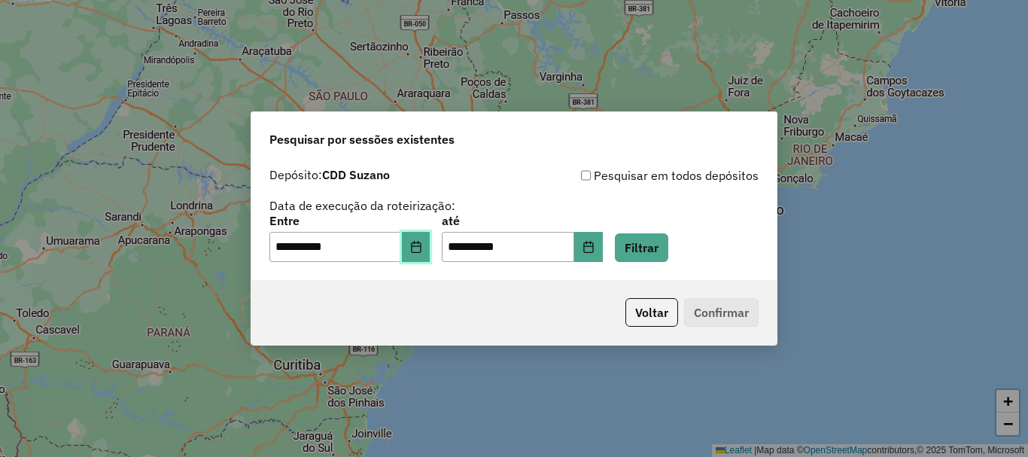
click at [421, 247] on icon "Choose Date" at bounding box center [416, 247] width 10 height 12
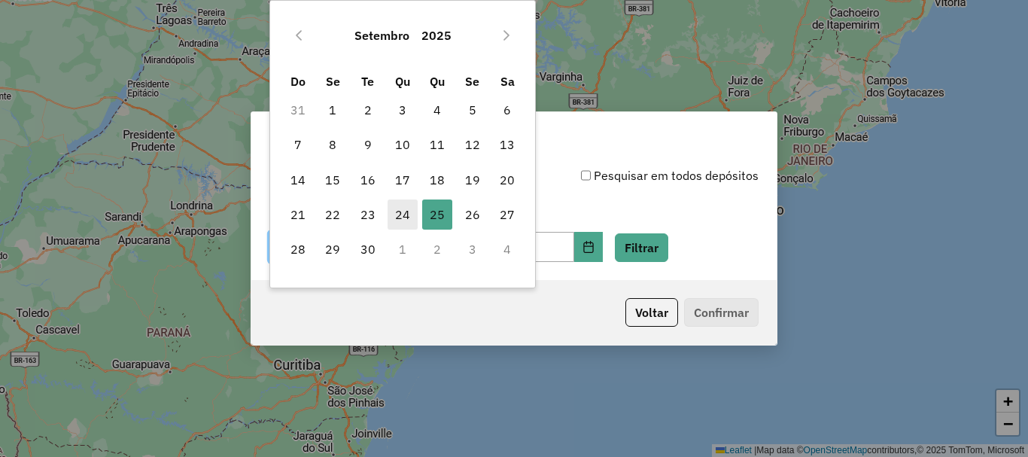
click at [405, 216] on span "24" at bounding box center [403, 214] width 30 height 30
type input "**********"
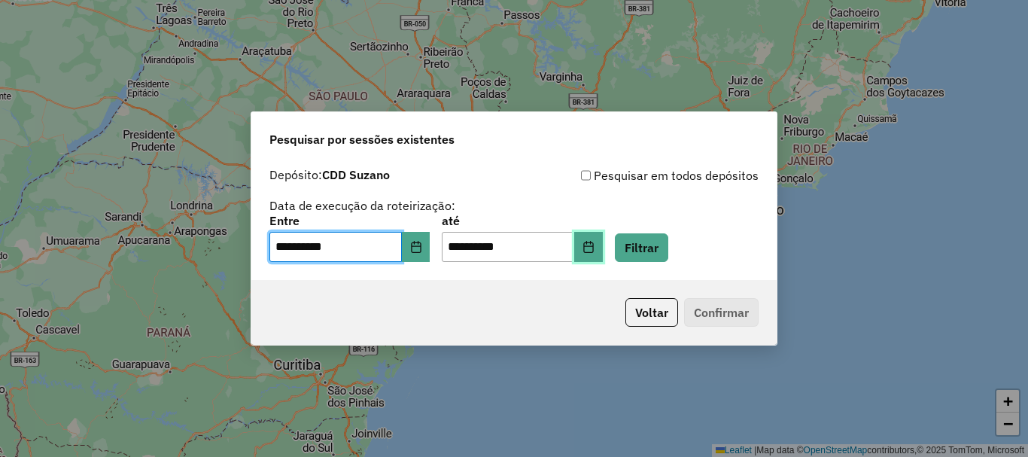
click at [595, 251] on icon "Choose Date" at bounding box center [589, 247] width 12 height 12
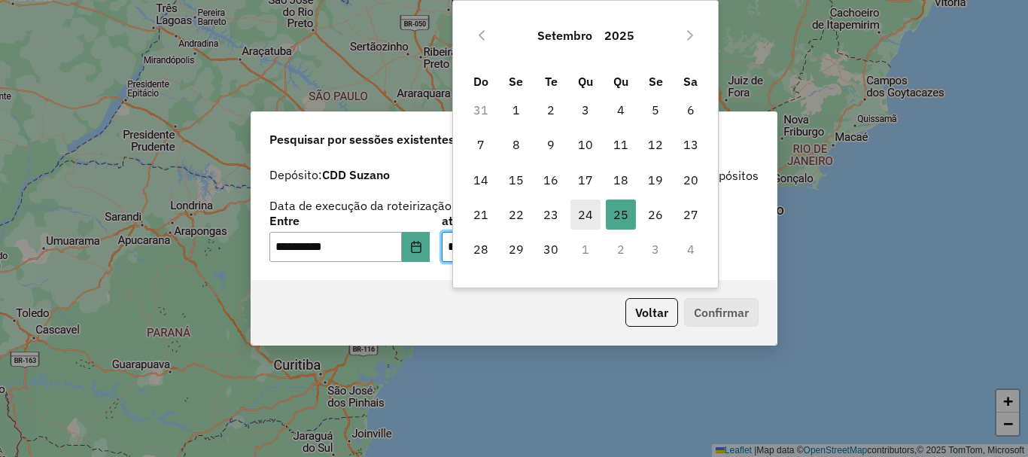
click at [583, 219] on span "24" at bounding box center [586, 214] width 30 height 30
type input "**********"
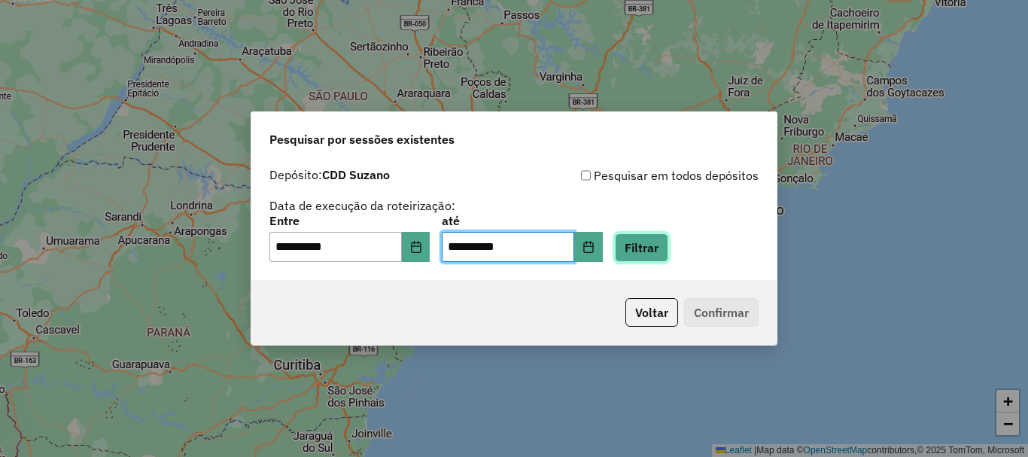
click at [662, 251] on button "Filtrar" at bounding box center [641, 247] width 53 height 29
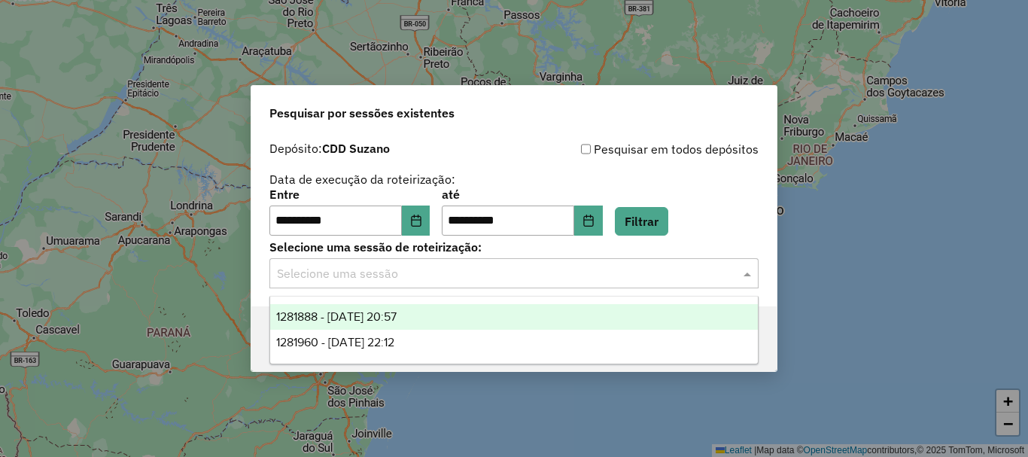
click at [436, 279] on input "text" at bounding box center [499, 274] width 444 height 18
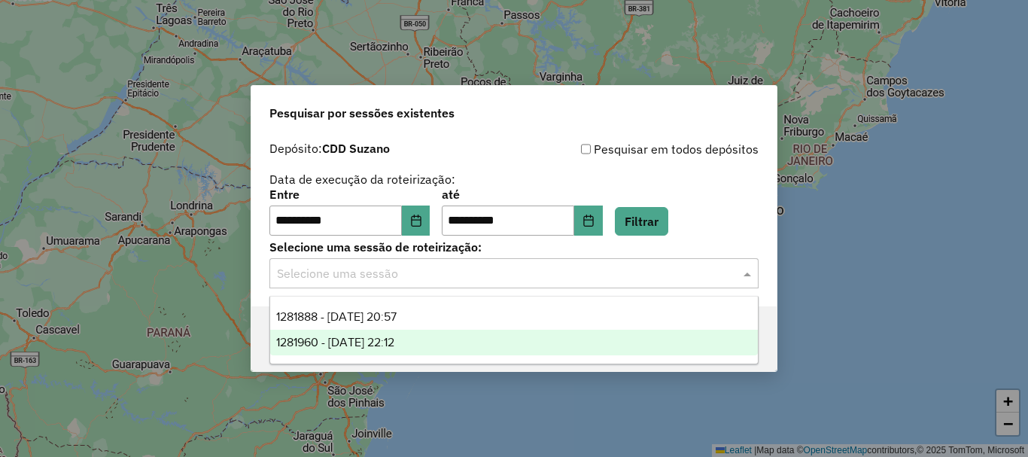
click at [394, 343] on span "1281960 - 24/09/2025 22:12" at bounding box center [335, 342] width 118 height 13
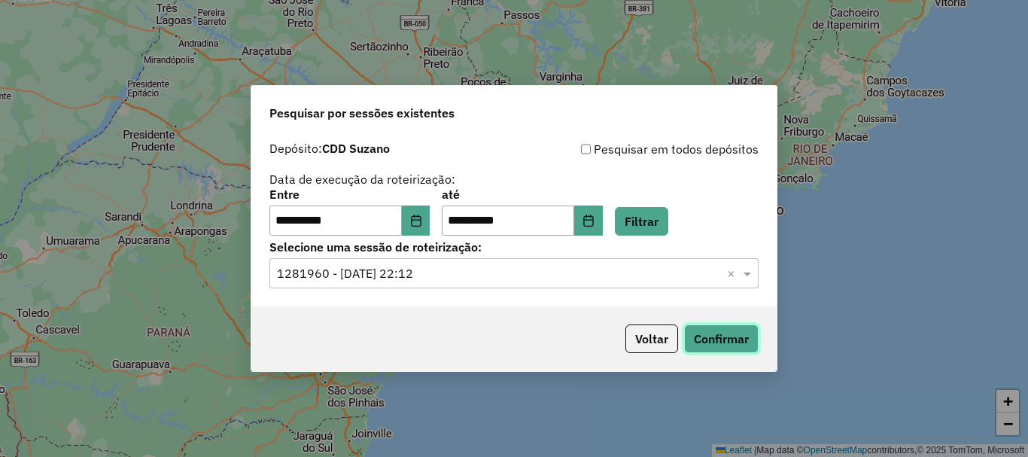
click at [718, 340] on button "Confirmar" at bounding box center [721, 338] width 75 height 29
click at [480, 274] on input "text" at bounding box center [499, 274] width 444 height 18
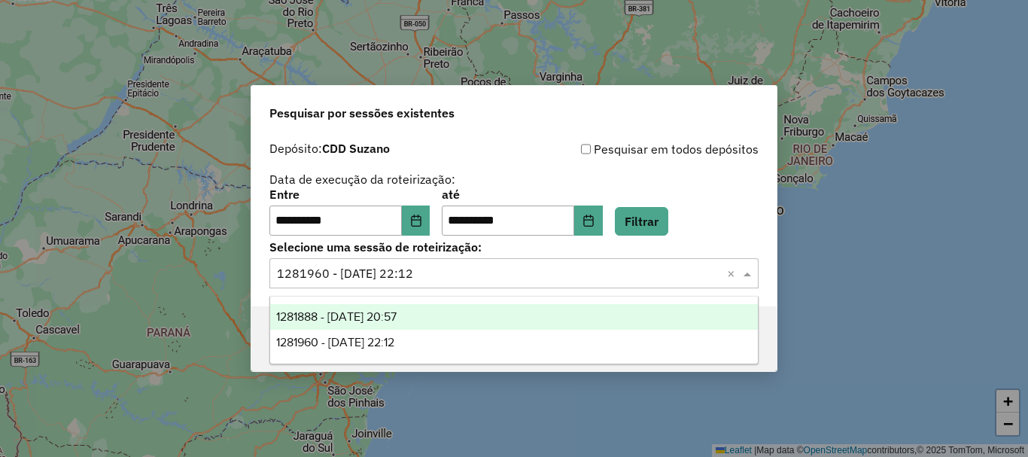
drag, startPoint x: 410, startPoint y: 314, endPoint x: 434, endPoint y: 306, distance: 24.8
click at [397, 313] on span "1281888 - 24/09/2025 20:57" at bounding box center [336, 316] width 120 height 13
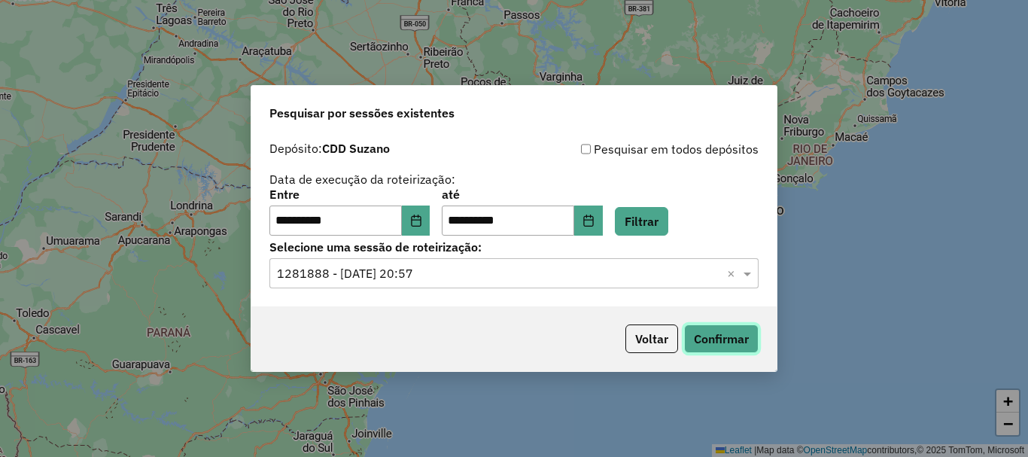
click at [719, 333] on button "Confirmar" at bounding box center [721, 338] width 75 height 29
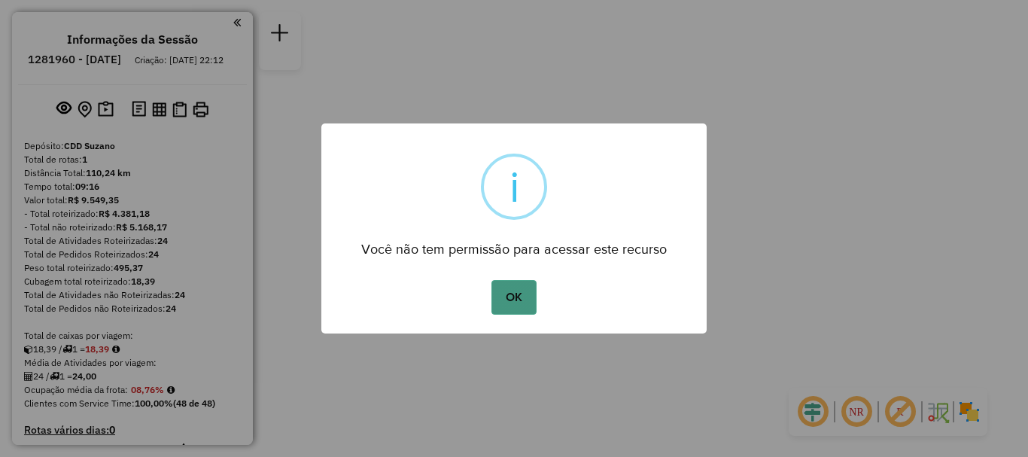
click at [521, 302] on button "OK" at bounding box center [514, 297] width 44 height 35
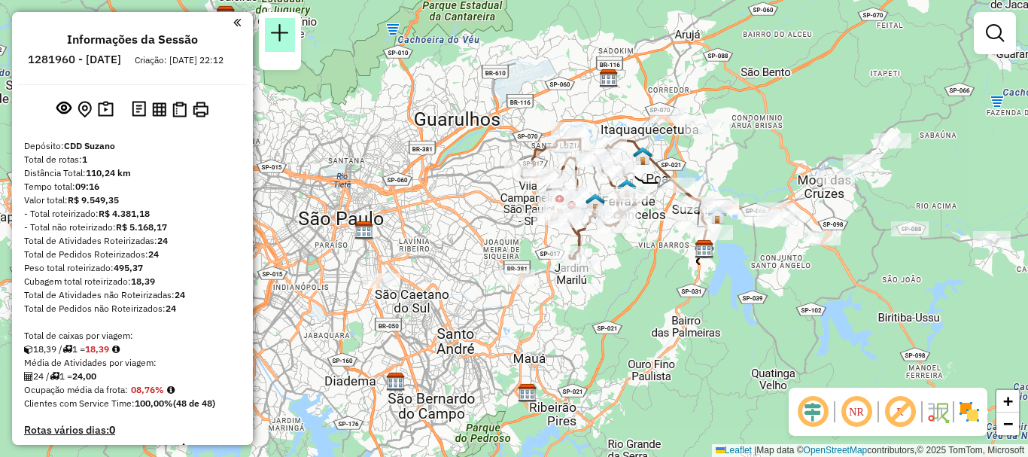
click at [283, 38] on em at bounding box center [280, 33] width 18 height 18
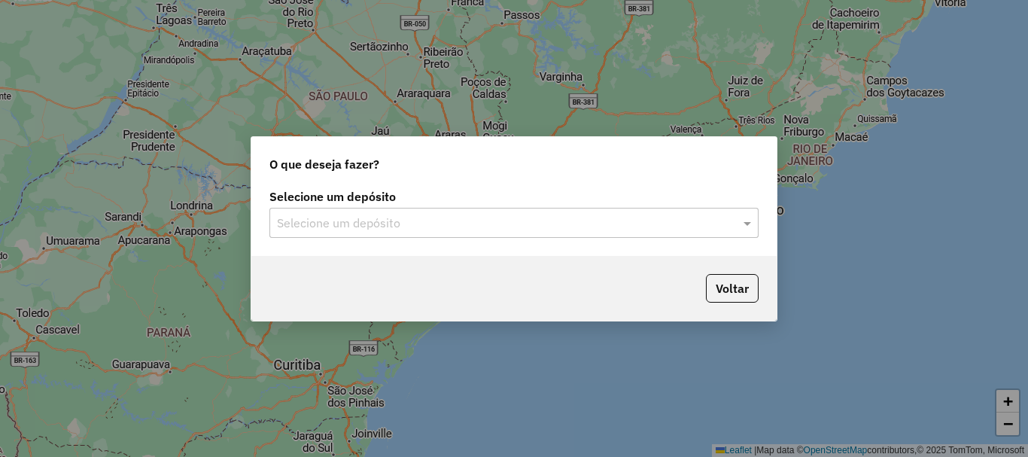
click at [653, 233] on div "Selecione um depósito" at bounding box center [513, 223] width 489 height 30
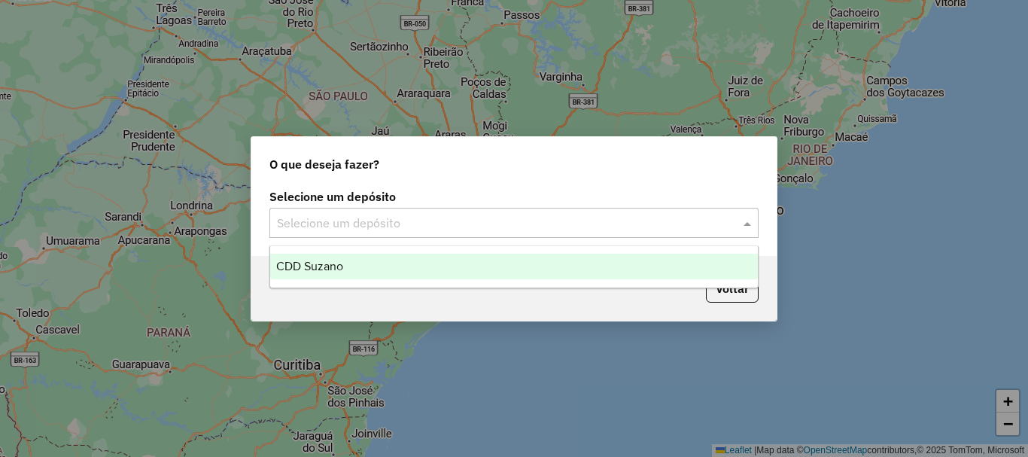
click at [522, 267] on div "CDD Suzano" at bounding box center [514, 267] width 488 height 26
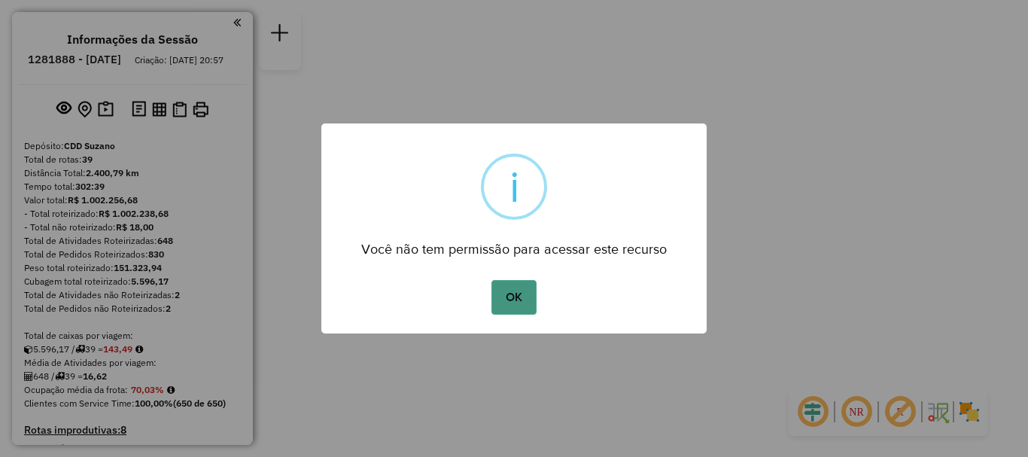
click at [523, 291] on button "OK" at bounding box center [514, 297] width 44 height 35
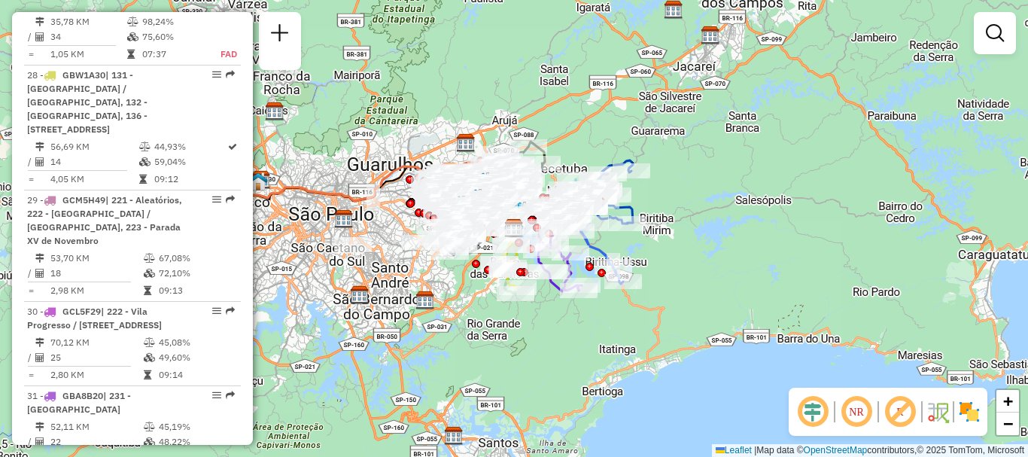
scroll to position [1030, 0]
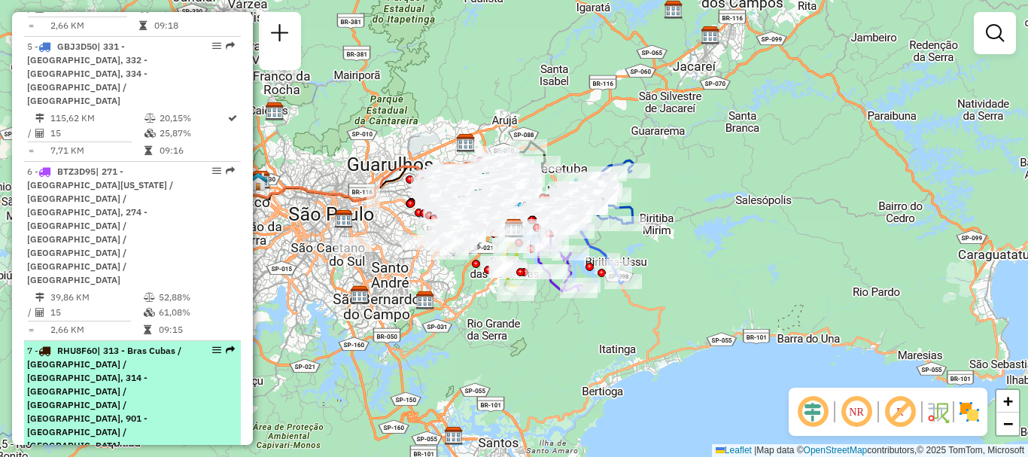
click at [212, 346] on em at bounding box center [216, 350] width 9 height 9
select select "**********"
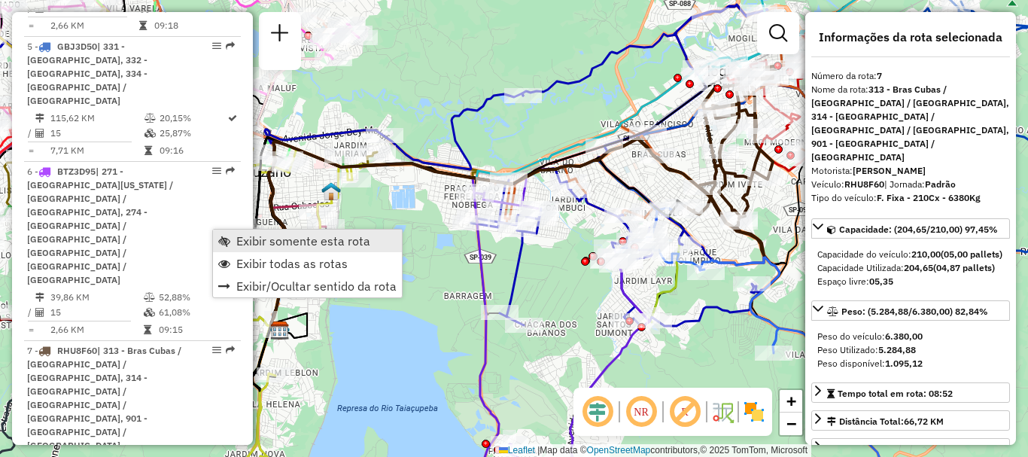
click at [247, 239] on span "Exibir somente esta rota" at bounding box center [303, 241] width 134 height 12
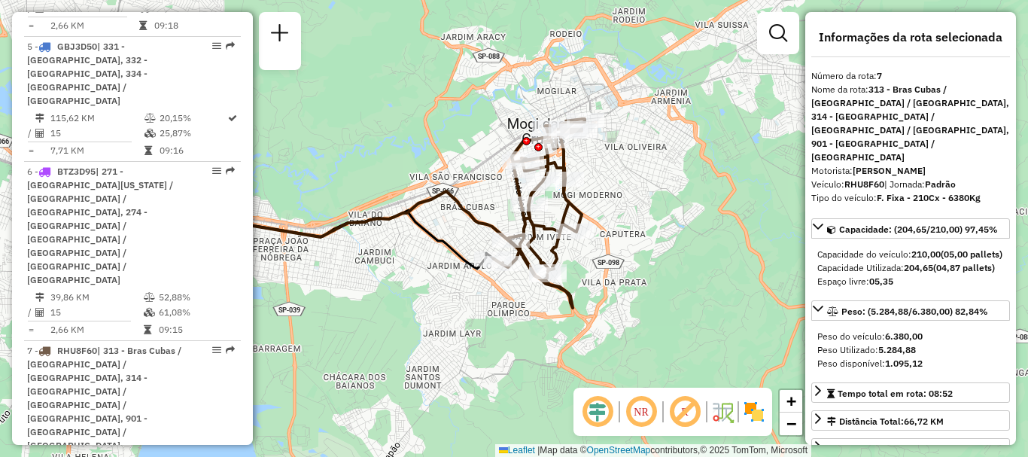
drag, startPoint x: 592, startPoint y: 229, endPoint x: 407, endPoint y: 282, distance: 192.5
click at [407, 282] on div "Janela de atendimento Grade de atendimento Capacidade Transportadoras Veículos …" at bounding box center [514, 228] width 1028 height 457
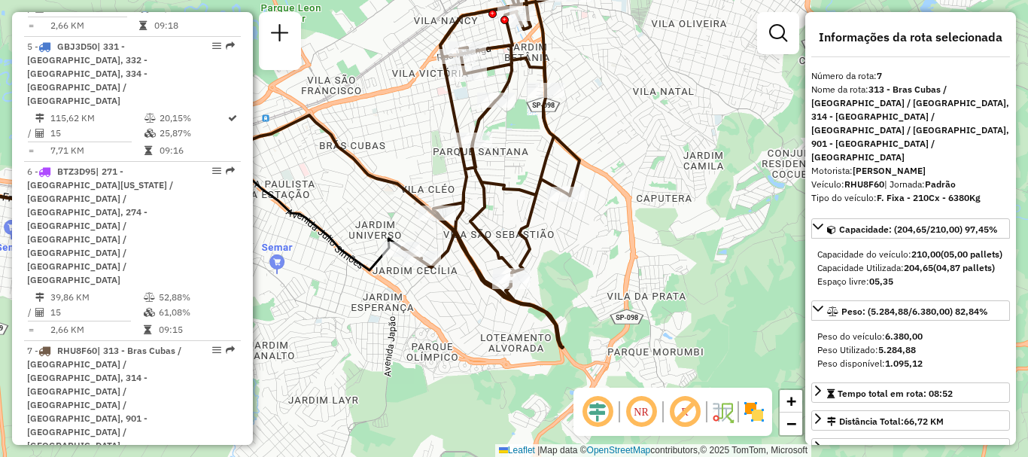
click at [688, 416] on em at bounding box center [685, 412] width 36 height 36
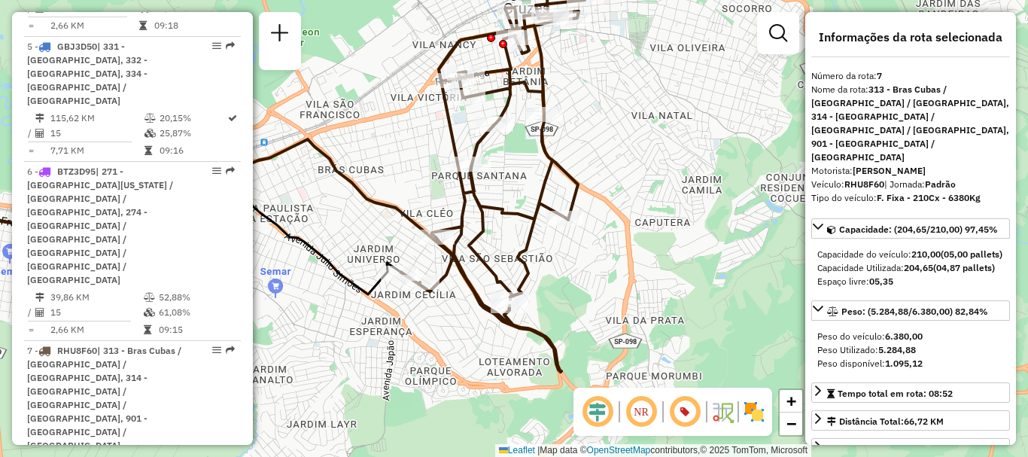
drag, startPoint x: 633, startPoint y: 190, endPoint x: 632, endPoint y: 214, distance: 24.1
click at [632, 214] on div "Janela de atendimento Grade de atendimento Capacidade Transportadoras Veículos …" at bounding box center [514, 228] width 1028 height 457
click at [752, 415] on img at bounding box center [754, 412] width 24 height 24
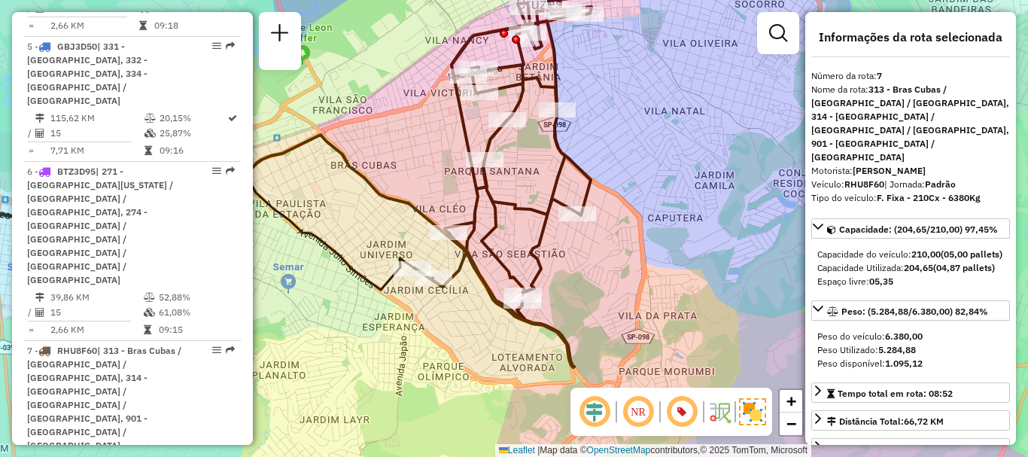
drag, startPoint x: 700, startPoint y: 154, endPoint x: 713, endPoint y: 149, distance: 13.6
click at [713, 149] on div "Janela de atendimento Grade de atendimento Capacidade Transportadoras Veículos …" at bounding box center [514, 228] width 1028 height 457
click at [595, 415] on em at bounding box center [595, 412] width 36 height 36
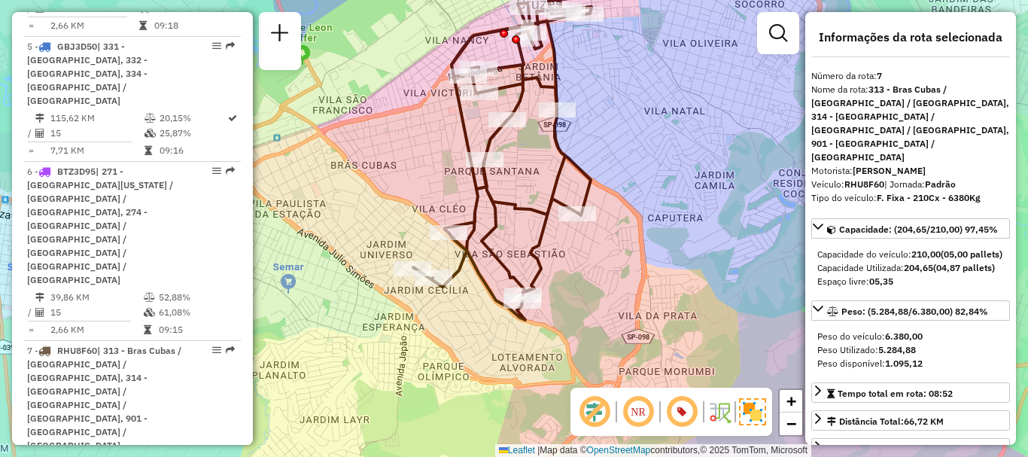
click at [595, 415] on em at bounding box center [595, 412] width 36 height 36
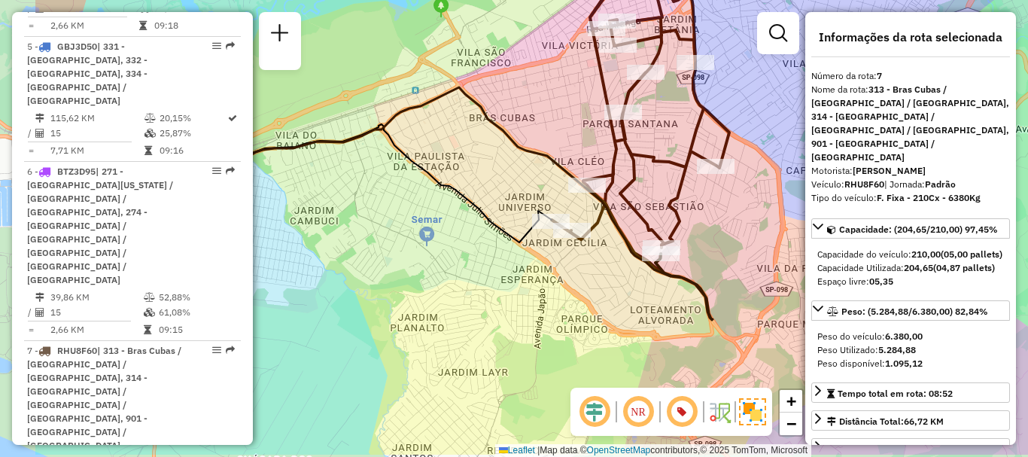
drag, startPoint x: 568, startPoint y: 292, endPoint x: 696, endPoint y: 251, distance: 134.3
click at [696, 251] on div "Janela de atendimento Grade de atendimento Capacidade Transportadoras Veículos …" at bounding box center [514, 228] width 1028 height 457
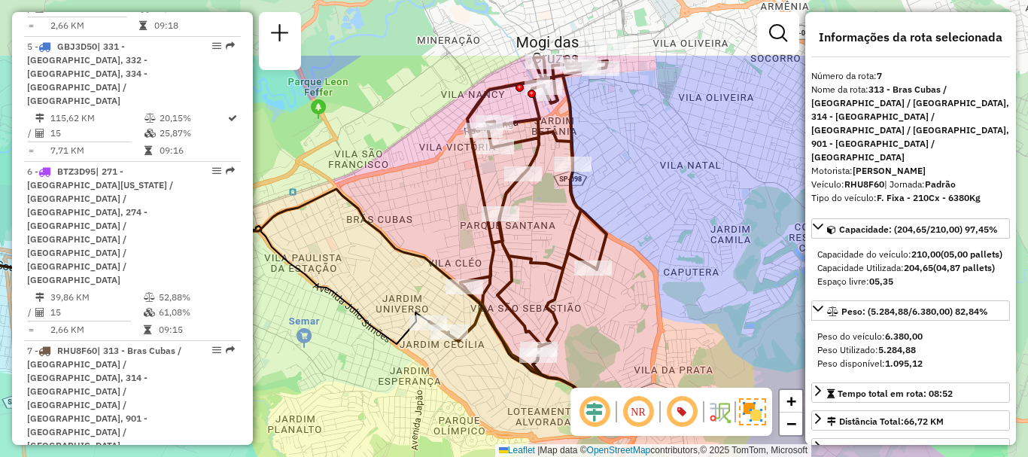
drag, startPoint x: 576, startPoint y: 302, endPoint x: 453, endPoint y: 403, distance: 159.3
click at [453, 403] on div "Janela de atendimento Grade de atendimento Capacidade Transportadoras Veículos …" at bounding box center [514, 228] width 1028 height 457
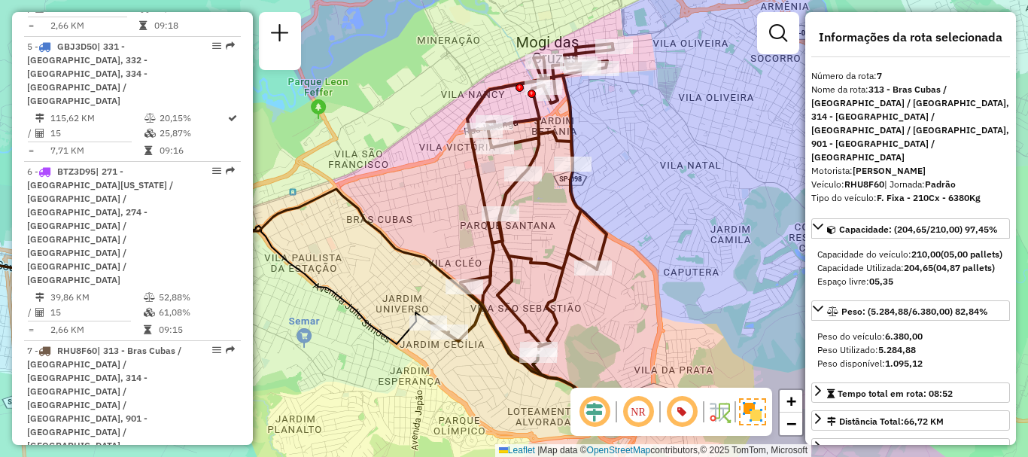
click at [725, 304] on div "Janela de atendimento Grade de atendimento Capacidade Transportadoras Veículos …" at bounding box center [514, 228] width 1028 height 457
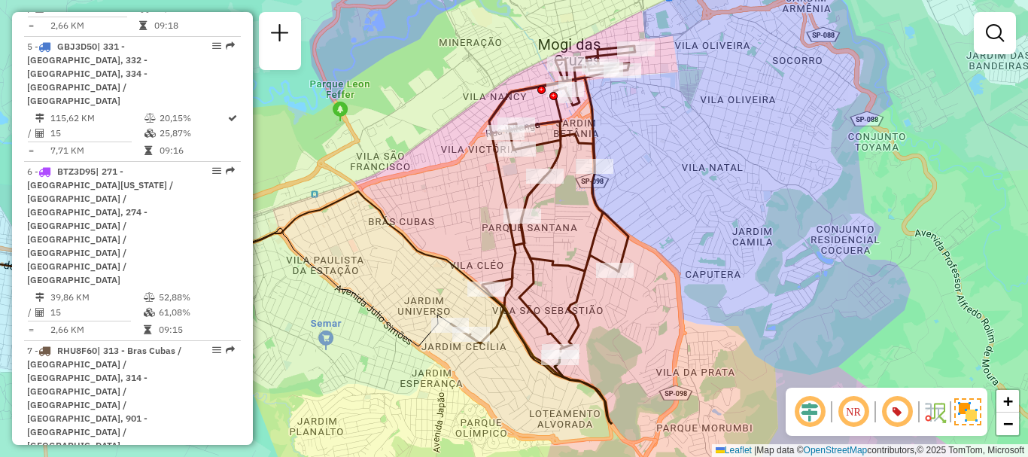
drag, startPoint x: 761, startPoint y: 295, endPoint x: 783, endPoint y: 298, distance: 22.0
click at [783, 298] on div "Janela de atendimento Grade de atendimento Capacidade Transportadoras Veículos …" at bounding box center [514, 228] width 1028 height 457
click at [606, 370] on div "Janela de atendimento Grade de atendimento Capacidade Transportadoras Veículos …" at bounding box center [514, 228] width 1028 height 457
click at [284, 167] on div "Janela de atendimento Grade de atendimento Capacidade Transportadoras Veículos …" at bounding box center [514, 228] width 1028 height 457
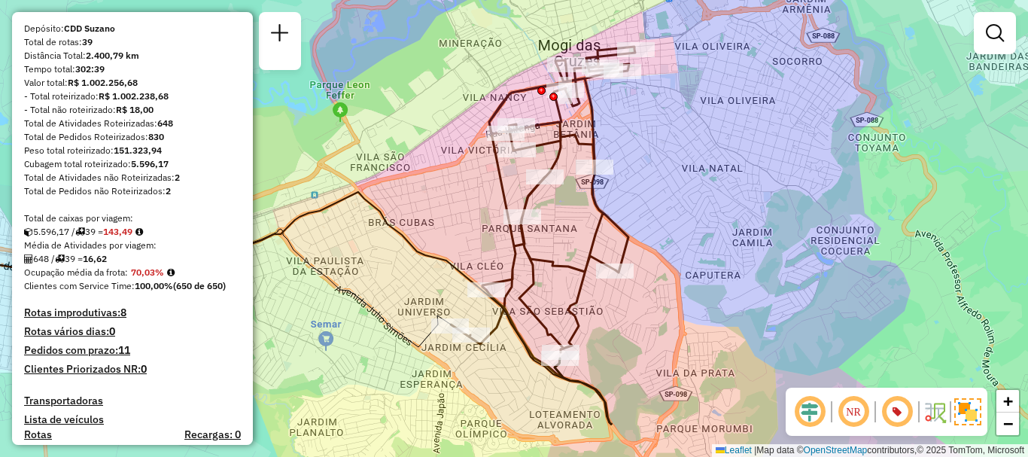
scroll to position [0, 0]
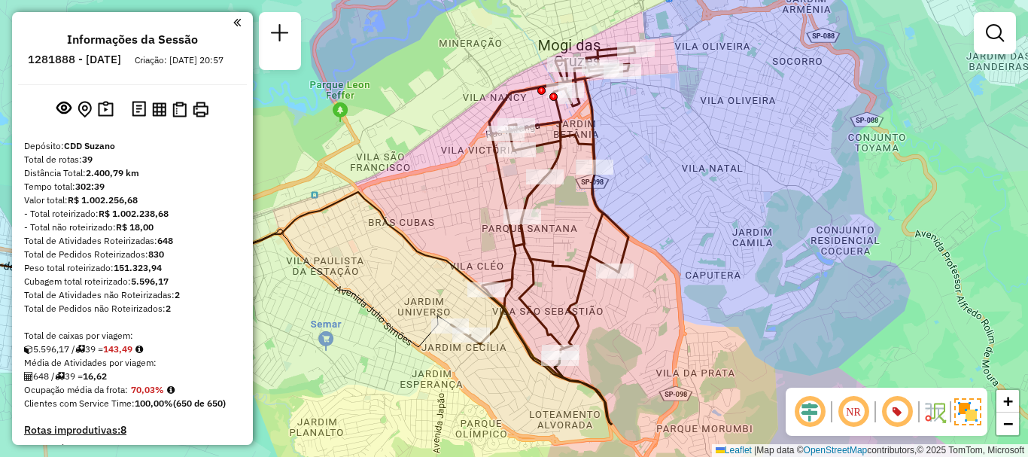
drag, startPoint x: 68, startPoint y: 57, endPoint x: 199, endPoint y: 62, distance: 131.1
click at [199, 62] on ul "Informações da Sessão 1281888 - 24/09/2025 Criação: 23/09/2025 20:57" at bounding box center [132, 52] width 229 height 40
copy h6 "1281888 - 24/09/2025"
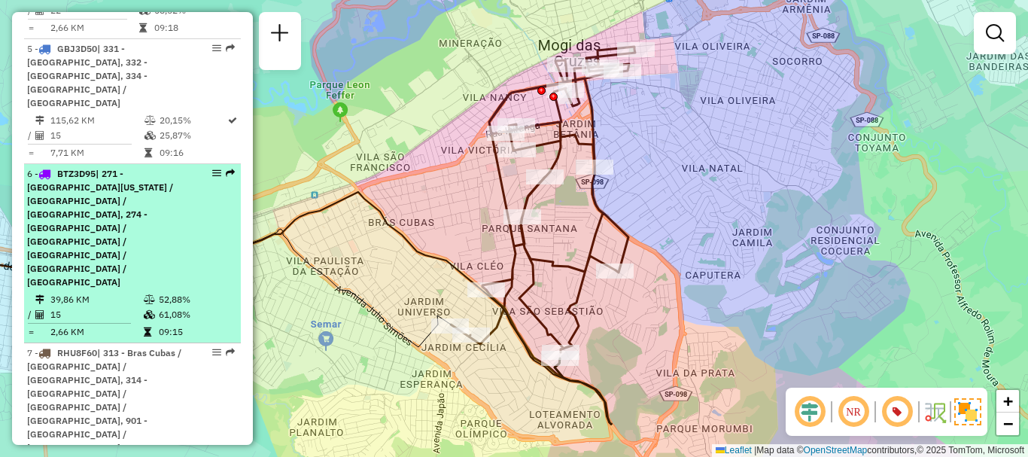
scroll to position [1054, 0]
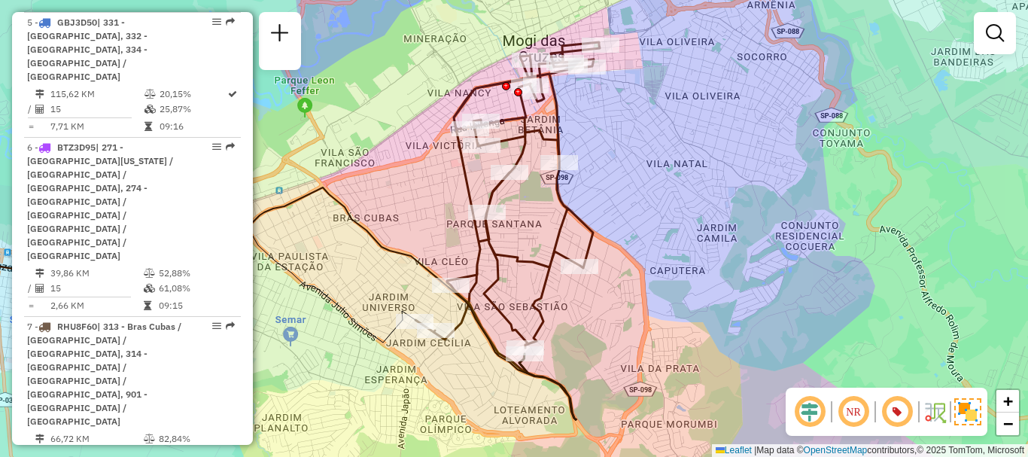
drag, startPoint x: 712, startPoint y: 269, endPoint x: 677, endPoint y: 264, distance: 35.7
click at [677, 264] on div "Janela de atendimento Grade de atendimento Capacidade Transportadoras Veículos …" at bounding box center [514, 228] width 1028 height 457
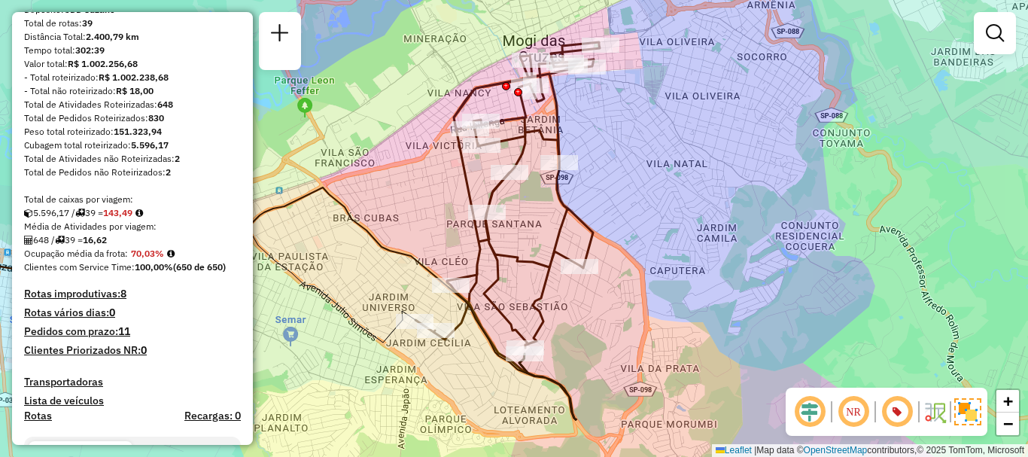
scroll to position [0, 0]
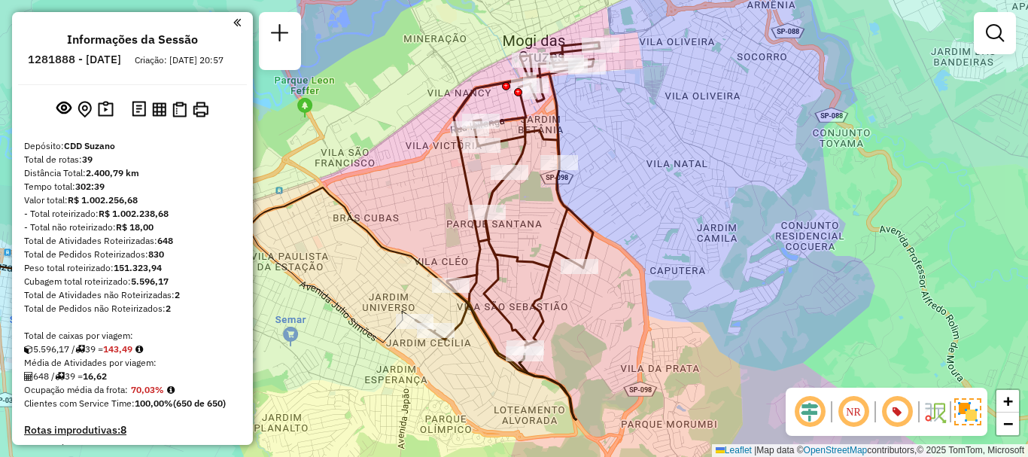
click at [72, 59] on h6 "1281888 - 24/09/2025" at bounding box center [74, 60] width 93 height 14
drag, startPoint x: 72, startPoint y: 59, endPoint x: 115, endPoint y: 60, distance: 43.7
click at [115, 60] on h6 "1281888 - 24/09/2025" at bounding box center [74, 60] width 93 height 14
copy h6 "1281888"
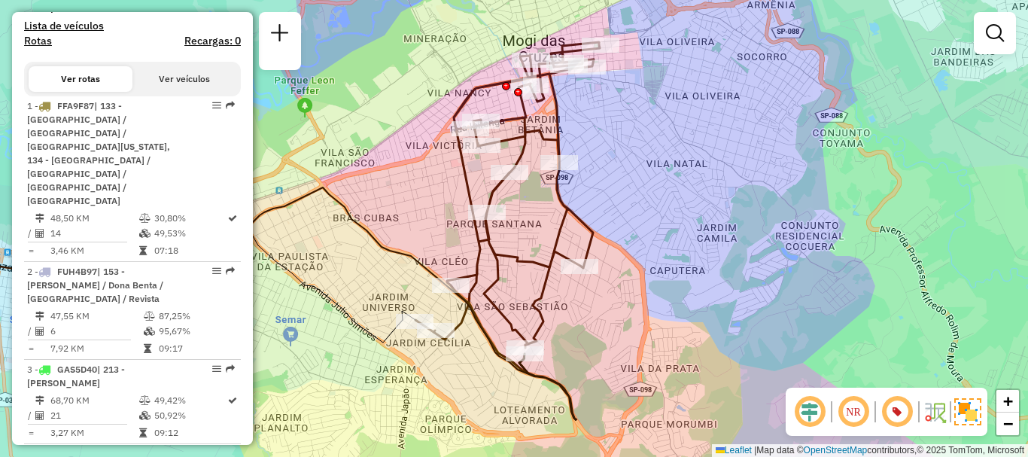
scroll to position [979, 0]
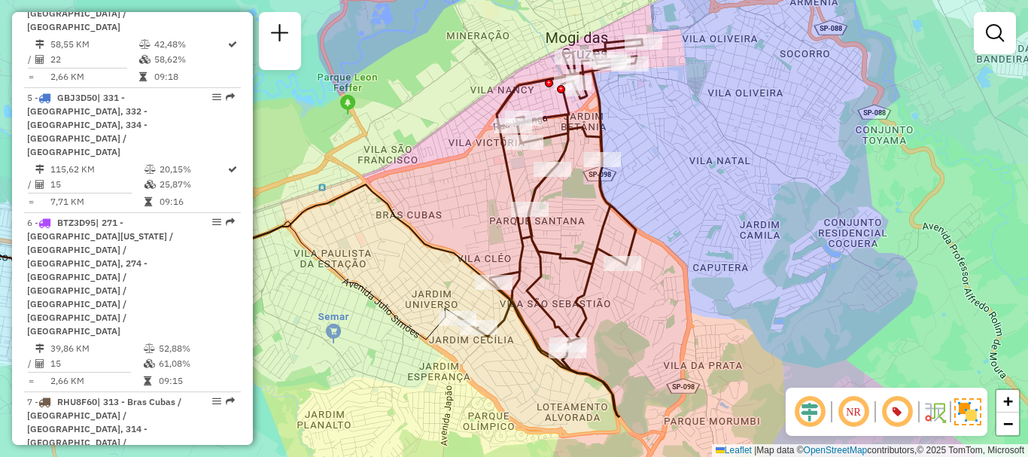
drag, startPoint x: 596, startPoint y: 190, endPoint x: 639, endPoint y: 187, distance: 43.0
click at [639, 187] on div "Janela de atendimento Grade de atendimento Capacidade Transportadoras Veículos …" at bounding box center [514, 228] width 1028 height 457
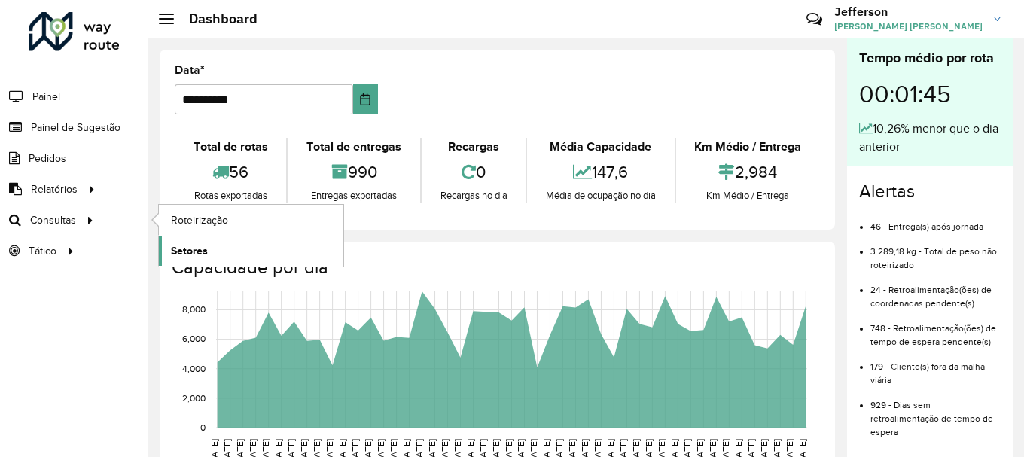
click at [172, 245] on span "Setores" at bounding box center [189, 251] width 37 height 16
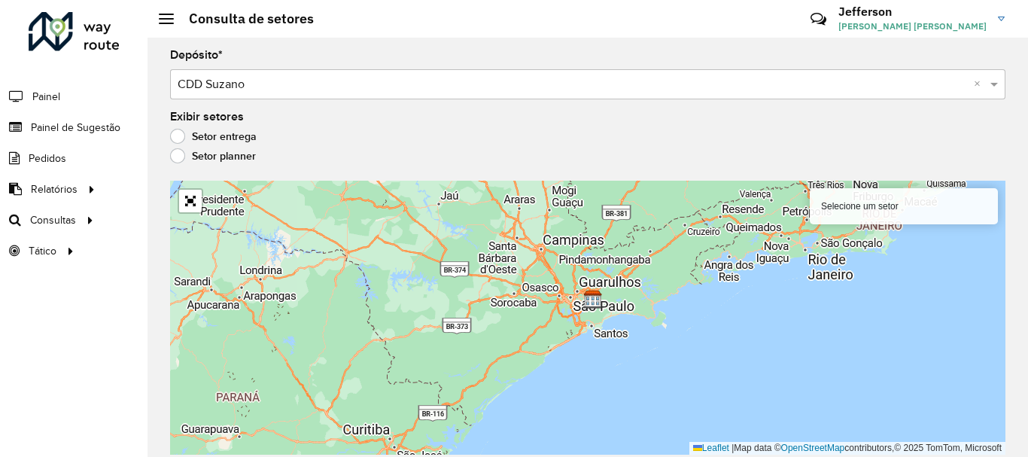
click at [169, 151] on div "Depósito * Selecione um depósito × CDD Suzano × Exibir setores Setor entrega Se…" at bounding box center [588, 247] width 881 height 419
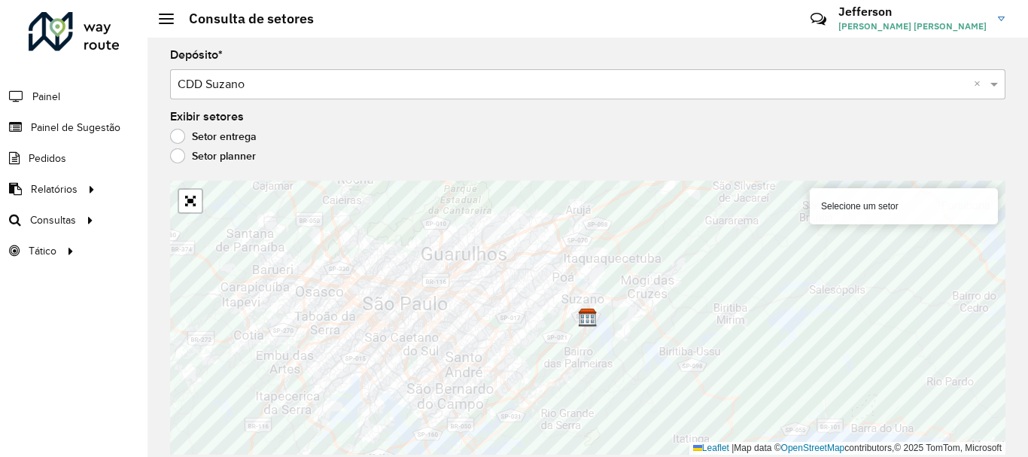
click at [178, 157] on label "Setor planner" at bounding box center [213, 155] width 86 height 15
click at [178, 132] on label "Setor entrega" at bounding box center [213, 136] width 87 height 15
